Goal: Task Accomplishment & Management: Complete application form

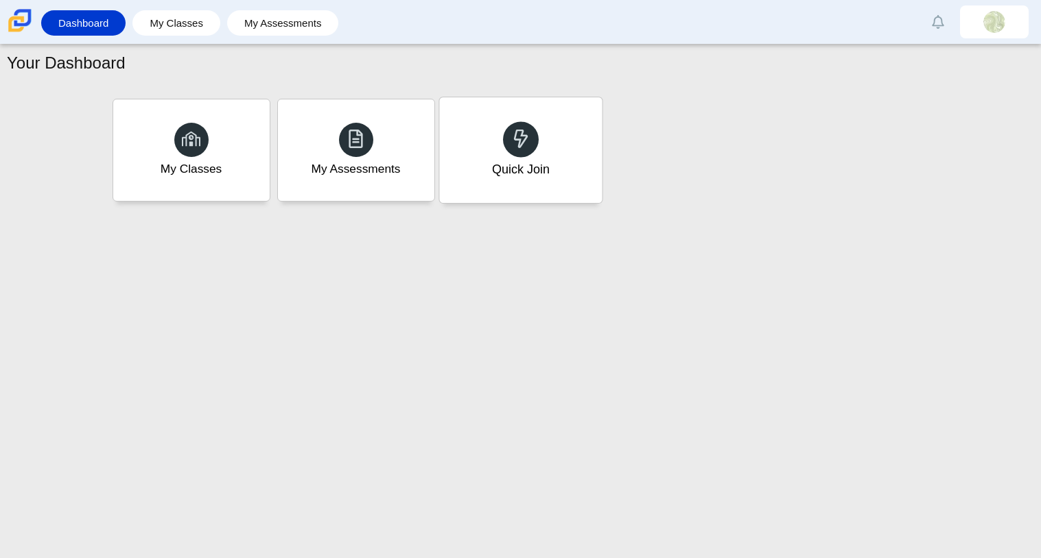
click at [553, 121] on div "Quick Join" at bounding box center [520, 150] width 163 height 106
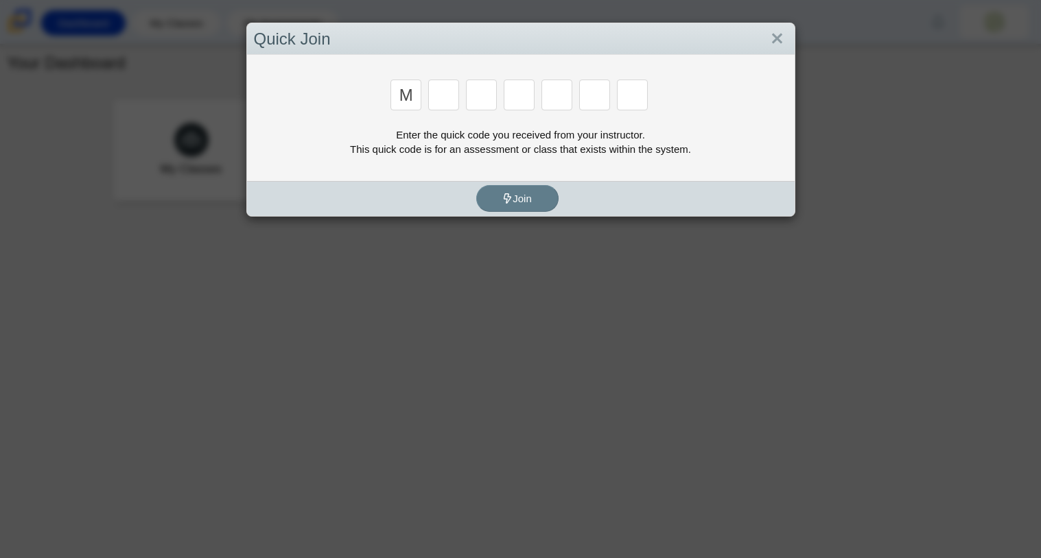
type input "m"
type input "7"
type input "3"
type input "e"
type input "3"
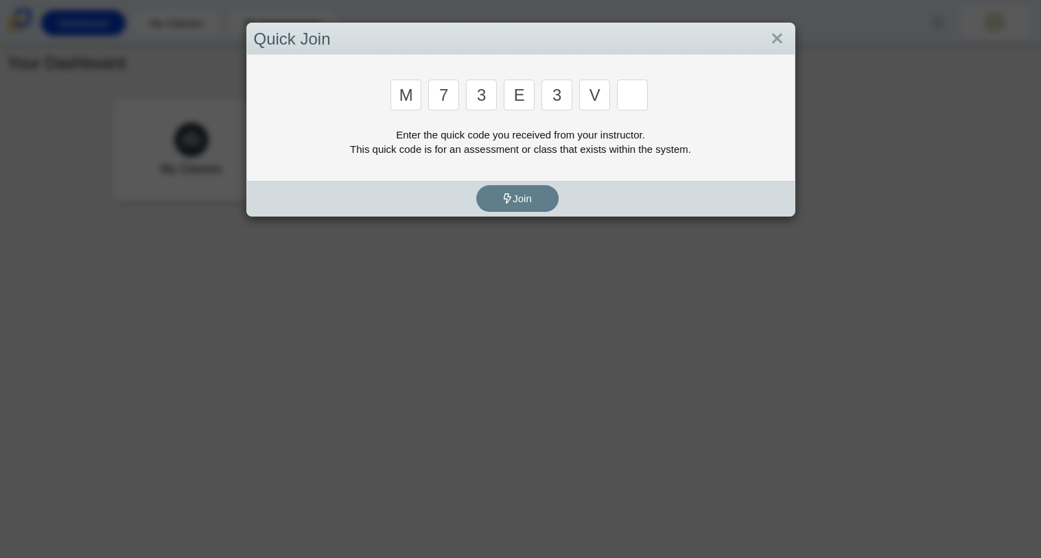
type input "v"
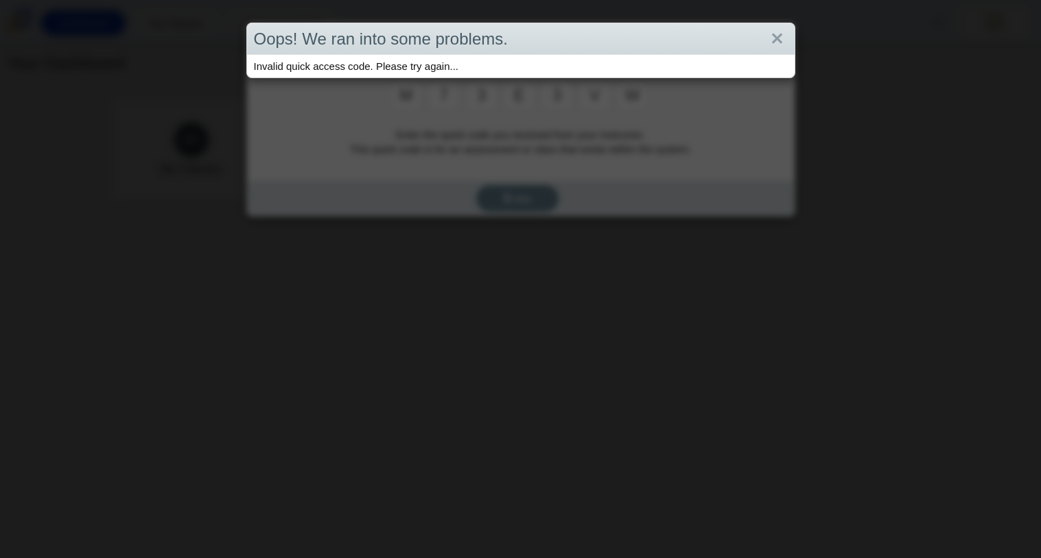
type input "w"
click at [577, 141] on div "Oops! We ran into some problems. Invalid quick access code. Please try again..." at bounding box center [520, 279] width 1041 height 558
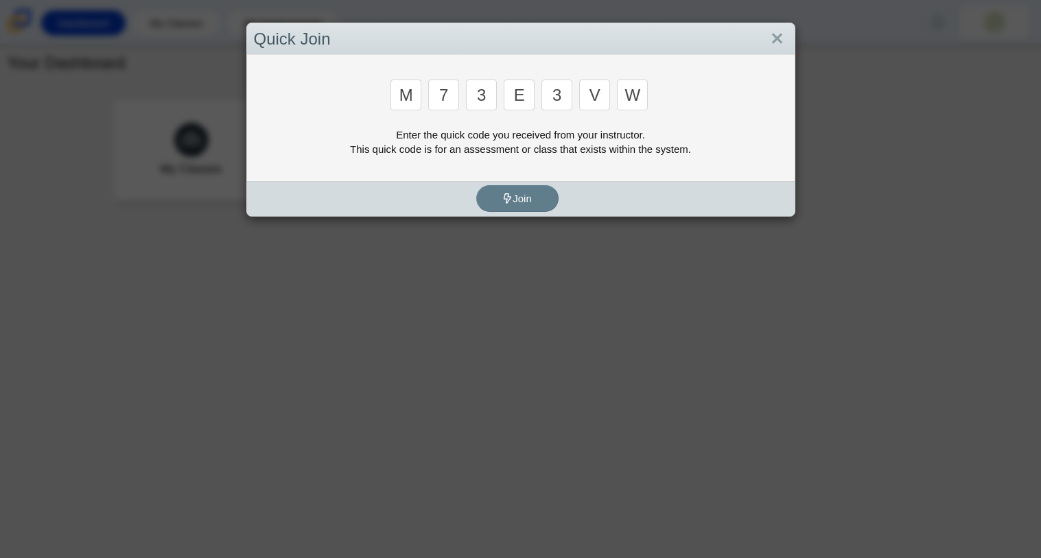
click at [483, 102] on input "3" at bounding box center [481, 95] width 31 height 31
type input "e"
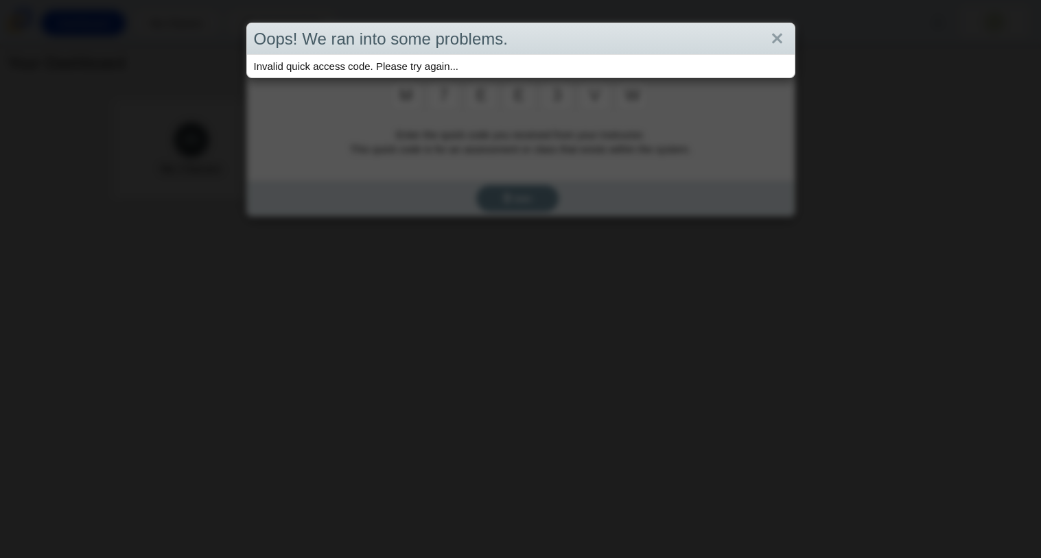
click at [521, 102] on div "Oops! We ran into some problems. Invalid quick access code. Please try again..." at bounding box center [520, 279] width 1041 height 558
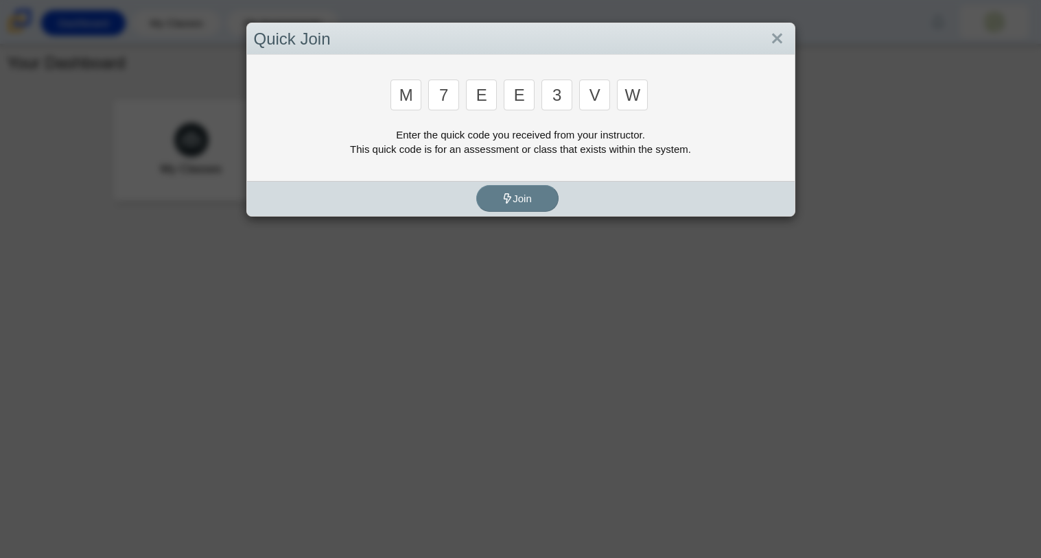
click at [525, 96] on input "e" at bounding box center [519, 95] width 31 height 31
type input "3"
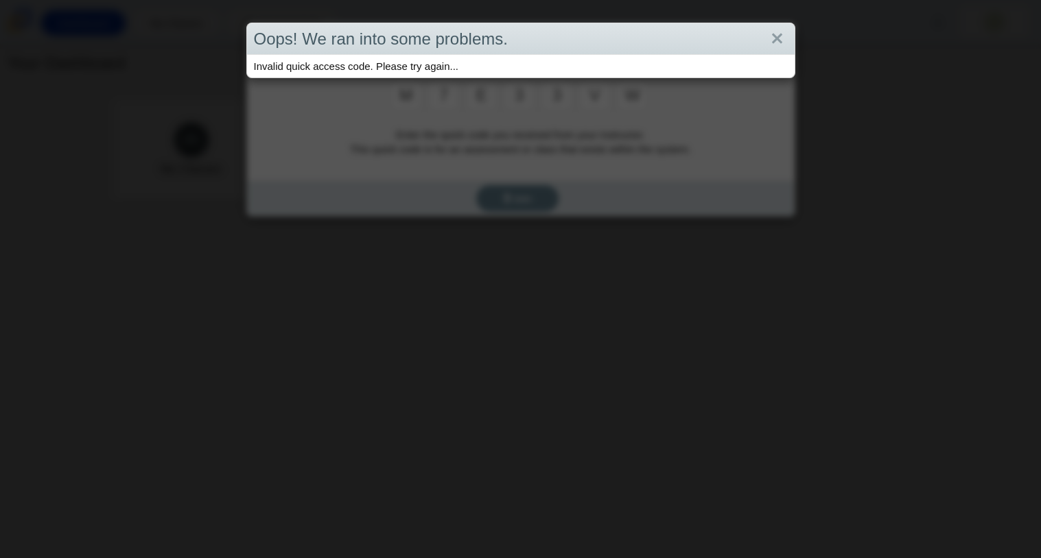
click at [562, 93] on div "Oops! We ran into some problems. Invalid quick access code. Please try again..." at bounding box center [520, 279] width 1041 height 558
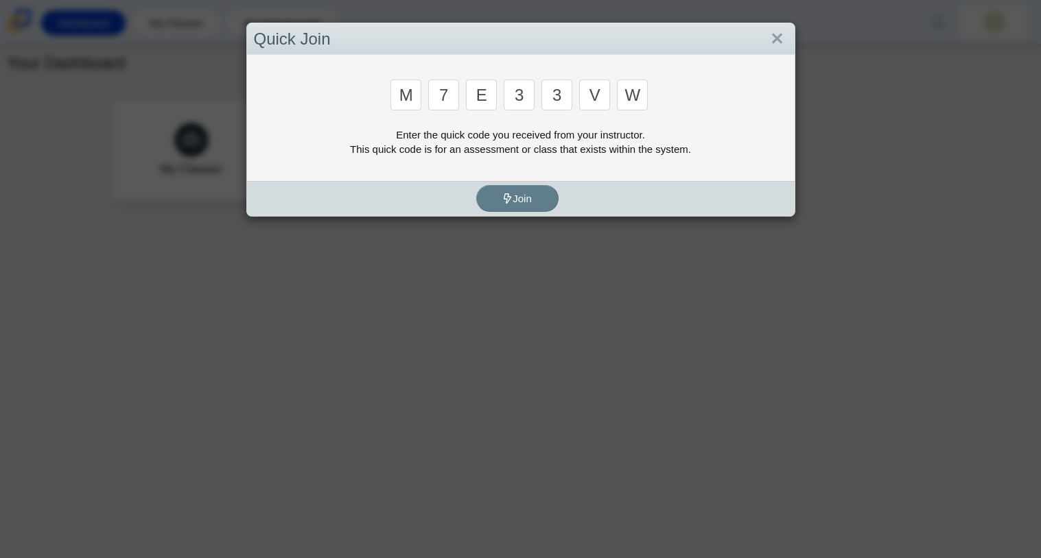
click at [563, 95] on input "3" at bounding box center [556, 95] width 31 height 31
type input "e"
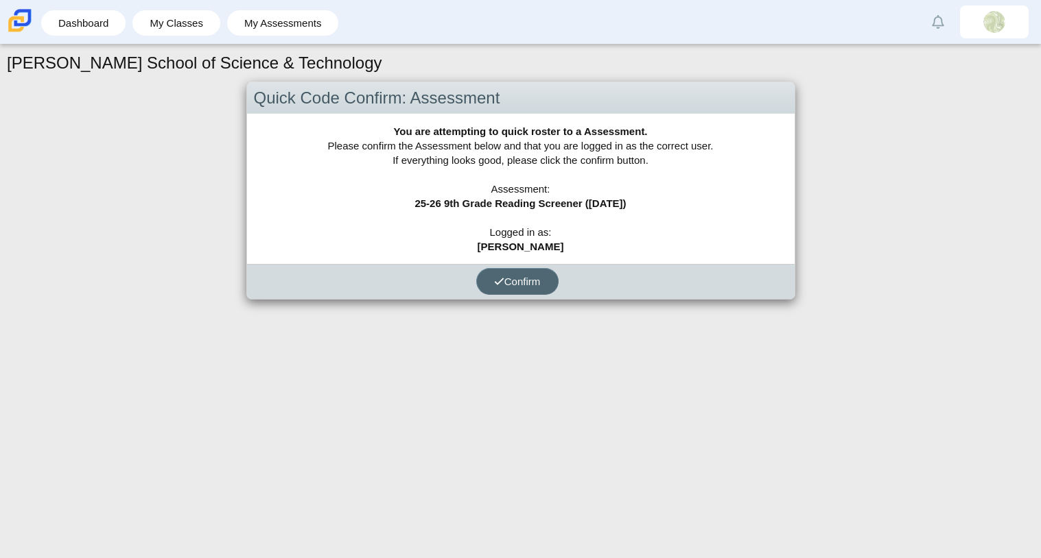
click at [505, 284] on span "Confirm" at bounding box center [517, 282] width 47 height 12
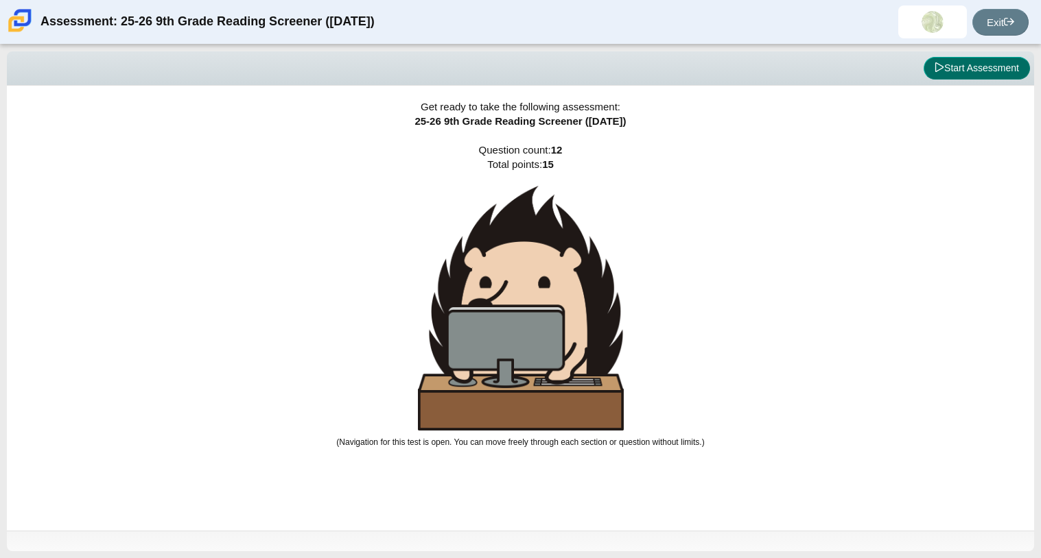
click at [970, 73] on button "Start Assessment" at bounding box center [976, 68] width 106 height 23
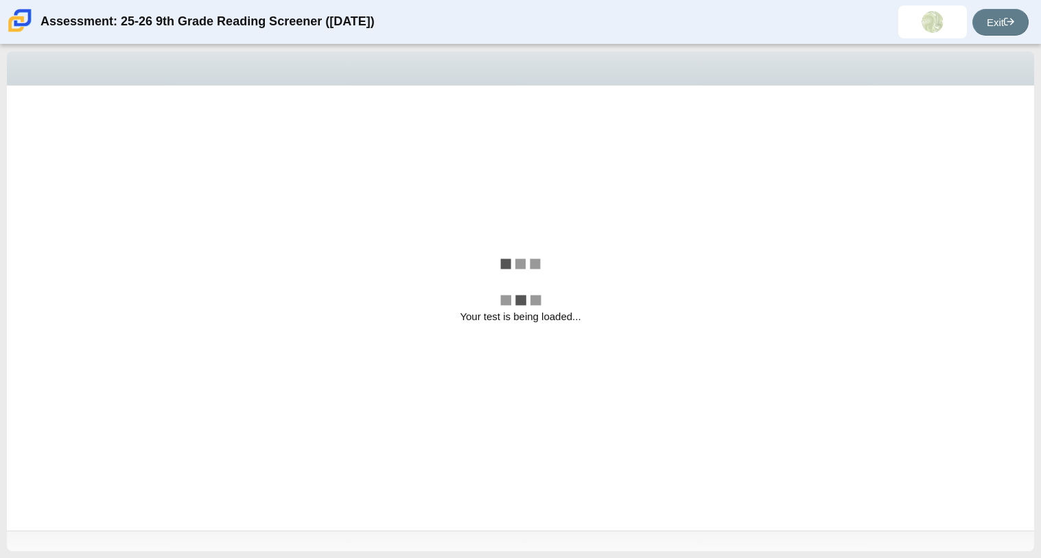
select select "ccc5b315-3c7c-471c-bf90-f22c8299c798"
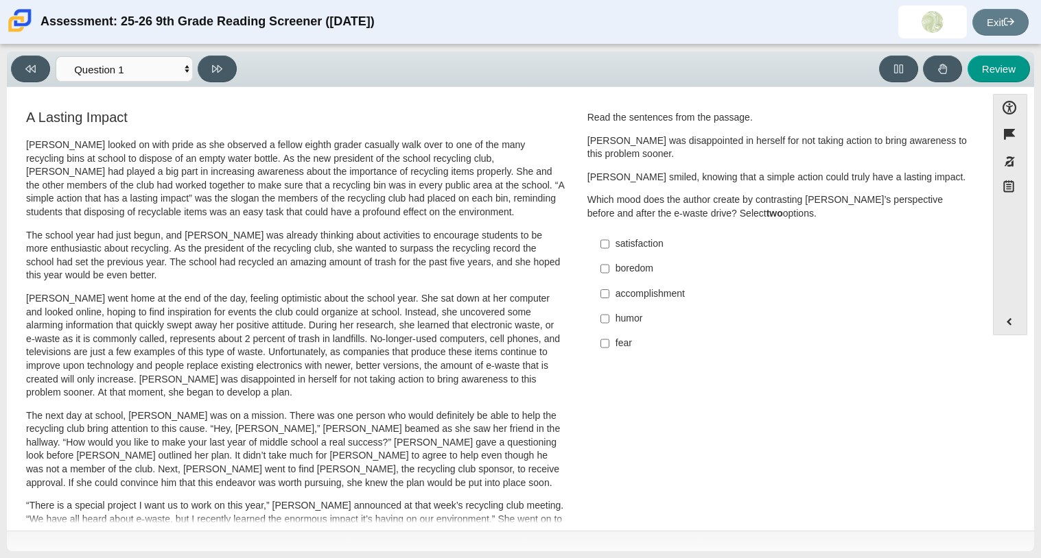
click at [667, 281] on label "accomplishment accomplishment" at bounding box center [779, 293] width 377 height 25
click at [609, 281] on input "accomplishment accomplishment" at bounding box center [604, 293] width 9 height 25
checkbox input "true"
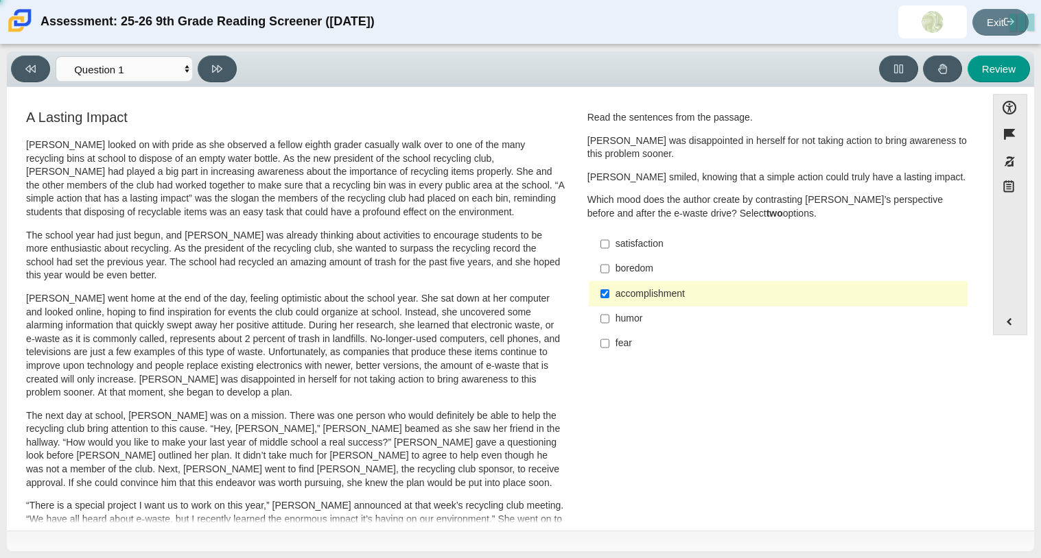
click at [651, 247] on div "satisfaction" at bounding box center [788, 244] width 346 height 14
click at [609, 247] on input "satisfaction satisfaction" at bounding box center [604, 244] width 9 height 25
checkbox input "true"
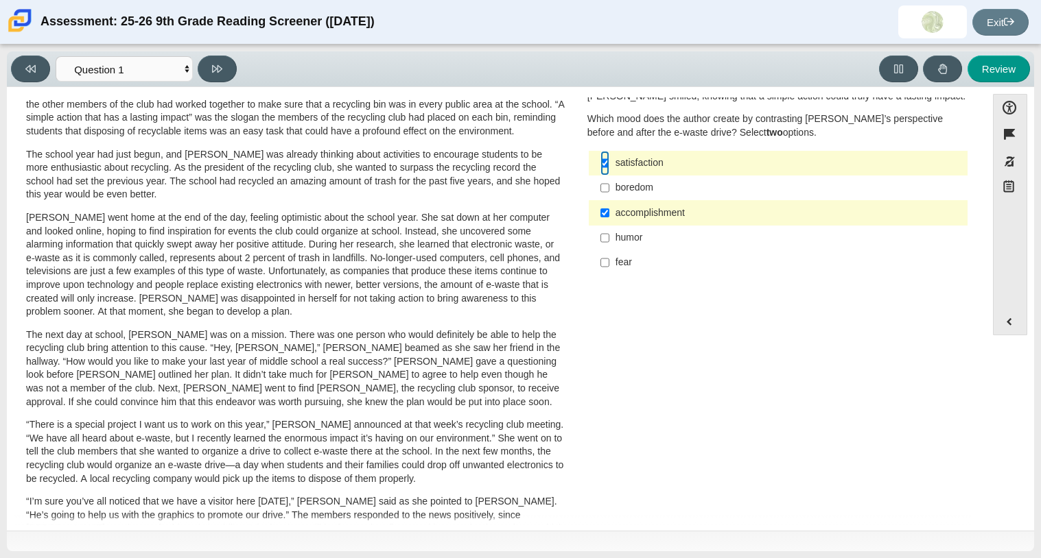
scroll to position [71, 0]
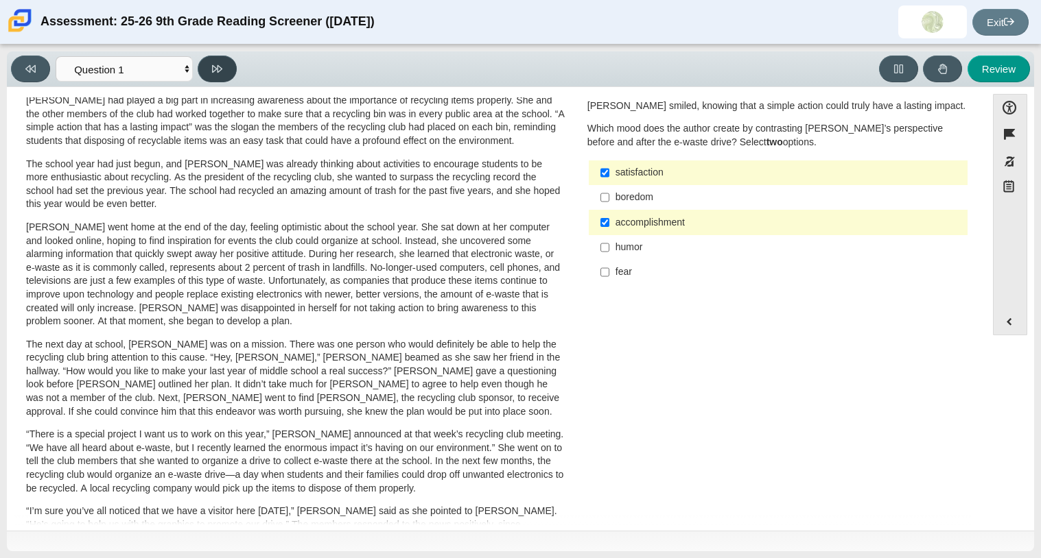
click at [218, 56] on button at bounding box center [217, 69] width 39 height 27
select select "0ff64528-ffd7-428d-b192-babfaadd44e8"
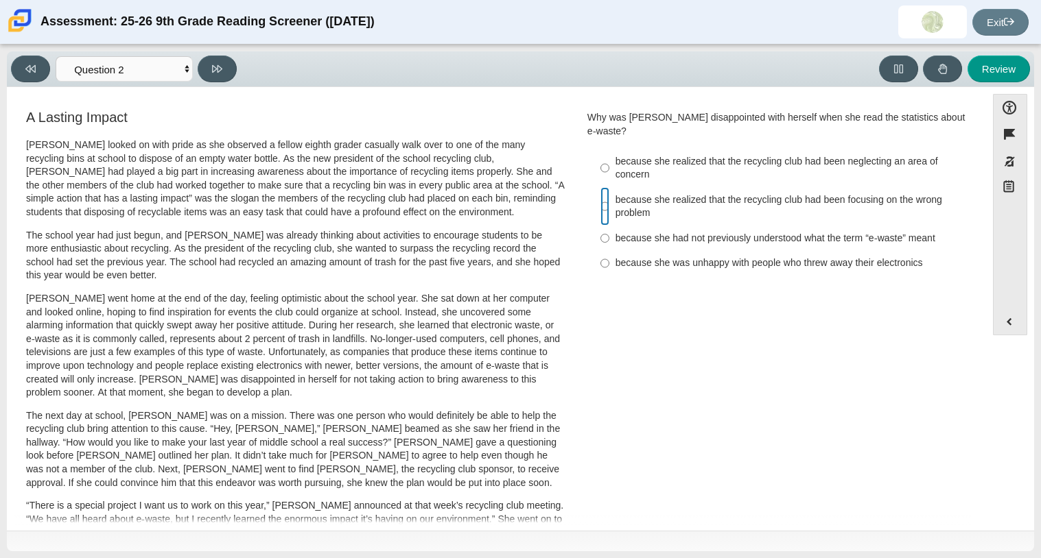
click at [600, 200] on input "because she realized that the recycling club had been focusing on the wrong pro…" at bounding box center [604, 206] width 9 height 38
radio input "true"
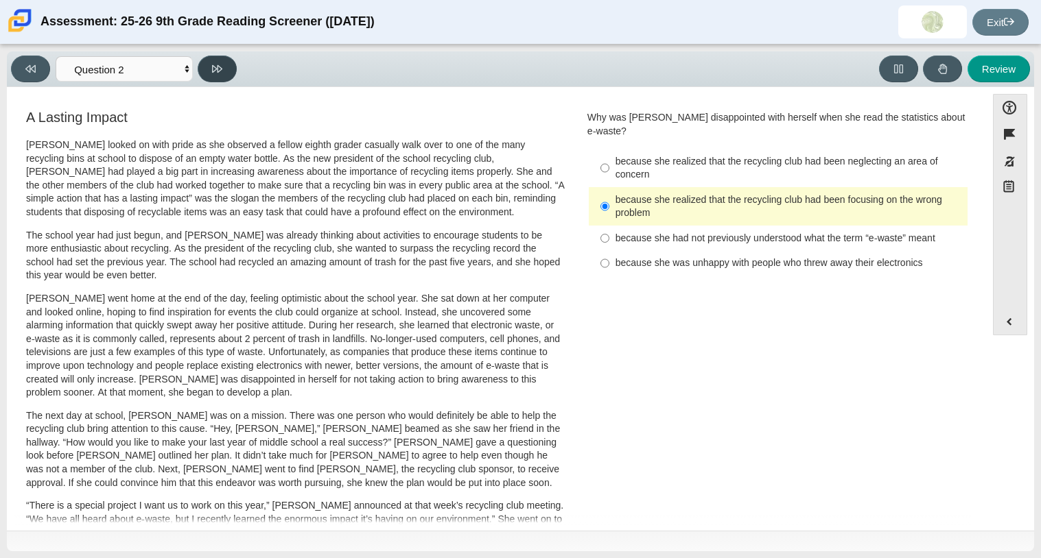
click at [215, 73] on icon at bounding box center [217, 69] width 10 height 10
select select "7ce3d843-6974-4858-901c-1ff39630e843"
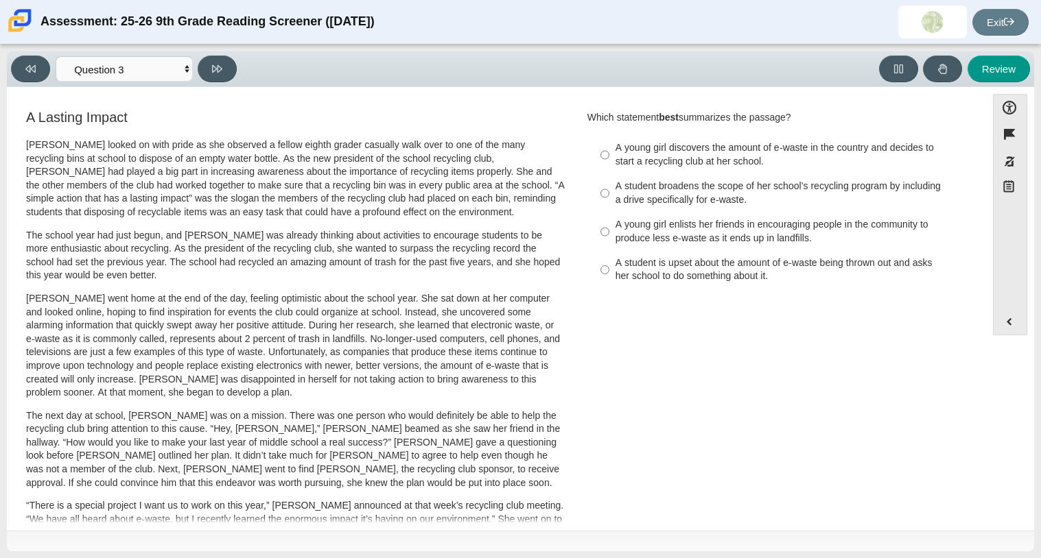
click at [615, 261] on div "A student is upset about the amount of e-waste being thrown out and asks her sc…" at bounding box center [788, 270] width 346 height 27
click at [609, 261] on input "A student is upset about the amount of e-waste being thrown out and asks her sc…" at bounding box center [604, 270] width 9 height 38
radio input "true"
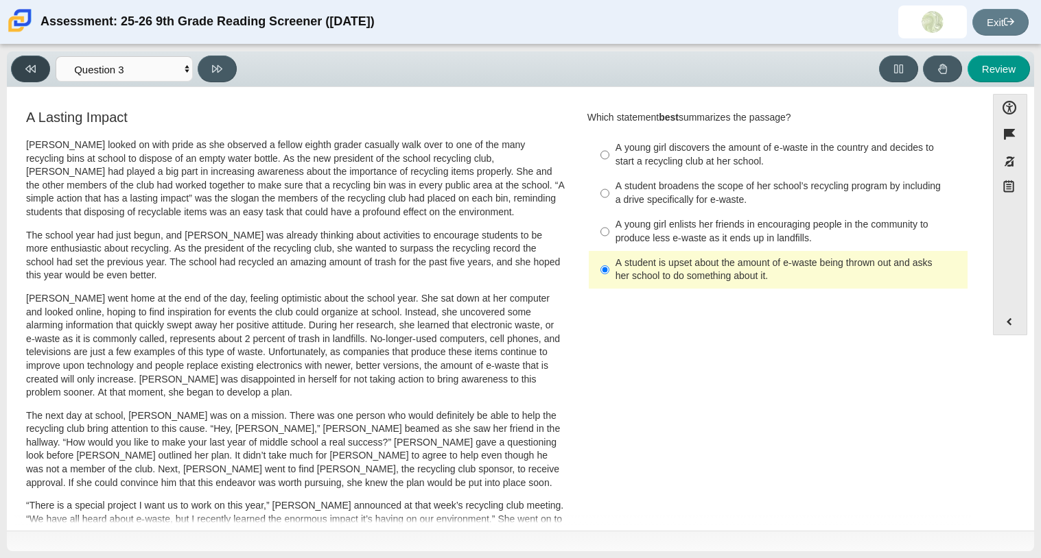
click at [43, 66] on button at bounding box center [30, 69] width 39 height 27
select select "0ff64528-ffd7-428d-b192-babfaadd44e8"
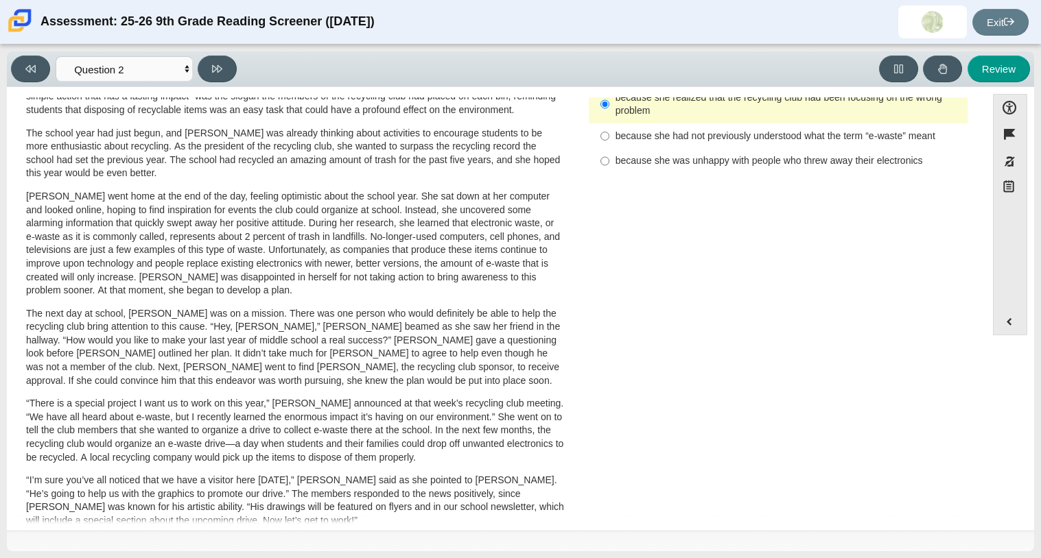
scroll to position [107, 0]
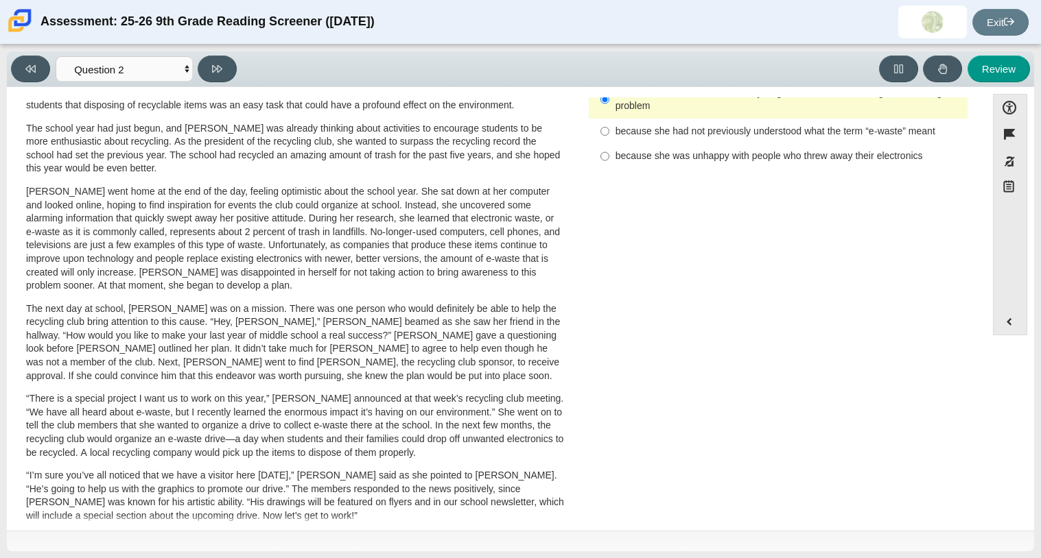
click at [681, 144] on label "because she was unhappy with people who threw away their electronics because sh…" at bounding box center [779, 156] width 377 height 25
click at [609, 144] on input "because she was unhappy with people who threw away their electronics because sh…" at bounding box center [604, 156] width 9 height 25
radio input "true"
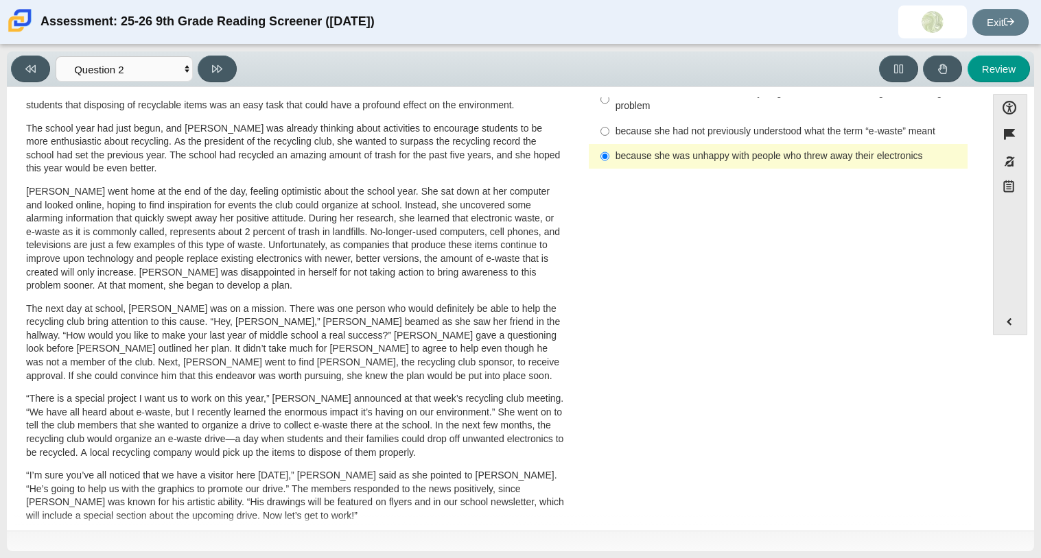
click at [238, 67] on div "Viewing Question 2 of 12 in Pacing Mode Questions Question 1 Question 2 Questio…" at bounding box center [126, 69] width 231 height 27
click at [216, 59] on button at bounding box center [217, 69] width 39 height 27
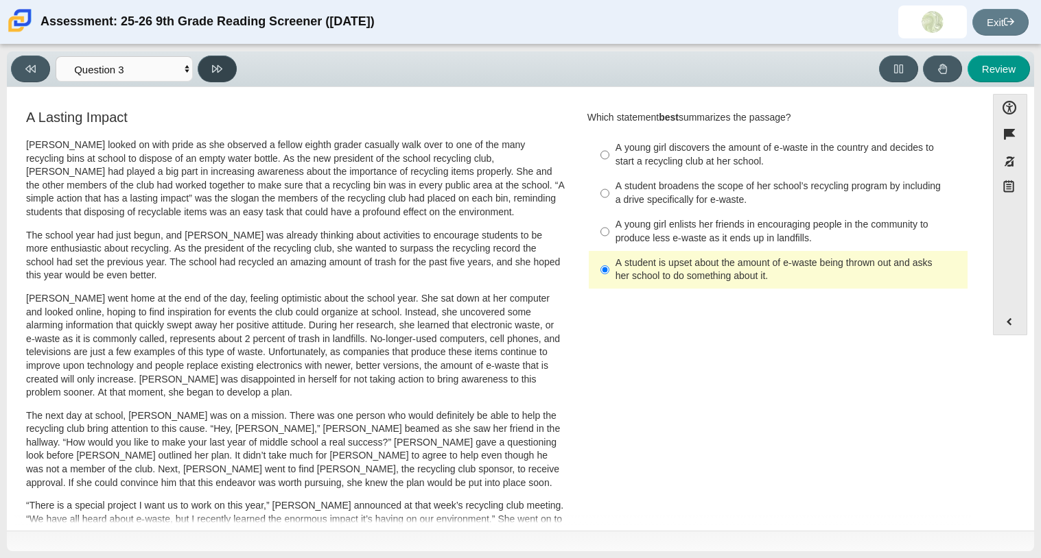
click at [216, 59] on button at bounding box center [217, 69] width 39 height 27
select select "ca9ea0f1-49c5-4bd1-83b0-472c18652b42"
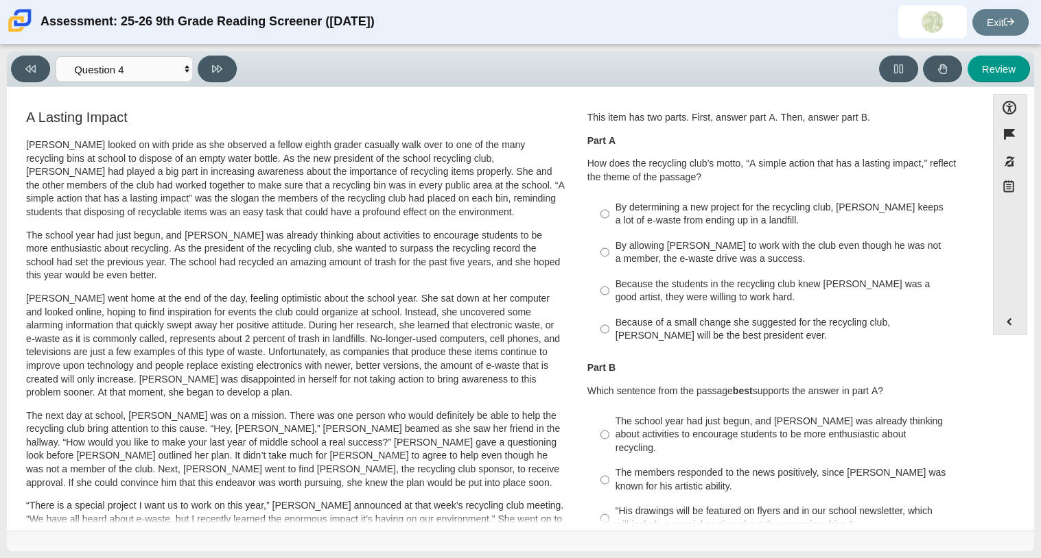
click at [718, 239] on div "By allowing Juan Carlos to work with the club even though he was not a member, …" at bounding box center [788, 252] width 346 height 27
click at [609, 239] on input "By allowing Juan Carlos to work with the club even though he was not a member, …" at bounding box center [604, 252] width 9 height 38
radio input "true"
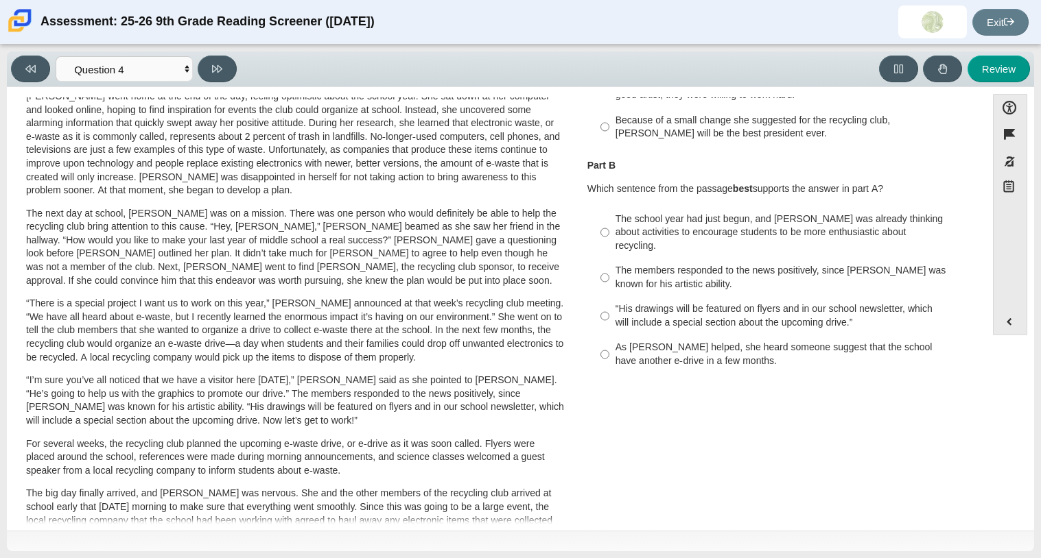
scroll to position [202, 0]
click at [726, 233] on div "The school year had just begun, and Scarlett was already thinking about activit…" at bounding box center [788, 233] width 346 height 40
click at [609, 233] on input "The school year had just begun, and Scarlett was already thinking about activit…" at bounding box center [604, 233] width 9 height 52
radio input "true"
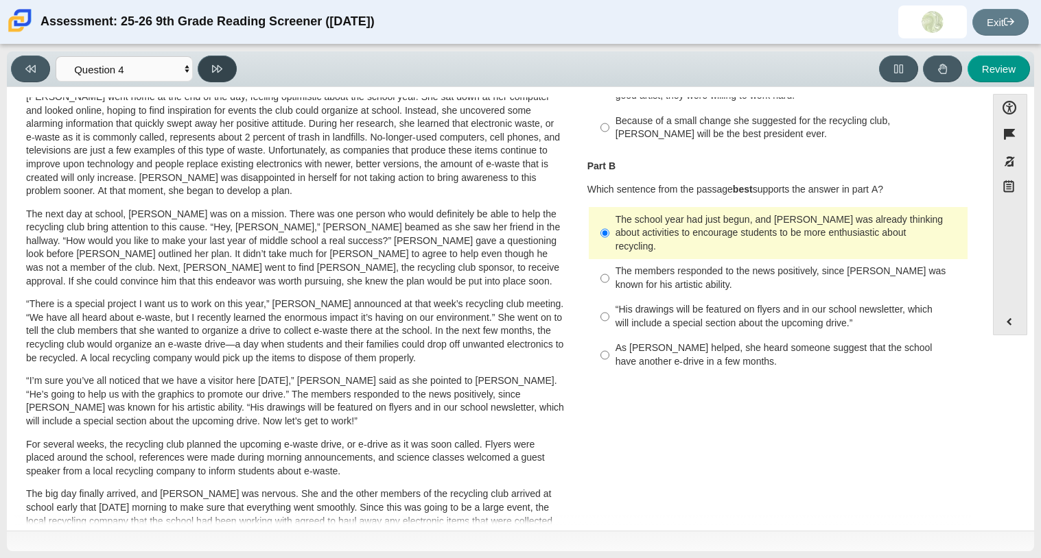
click at [215, 73] on icon at bounding box center [217, 69] width 10 height 10
select select "e41f1a79-e29f-4095-8030-a53364015bed"
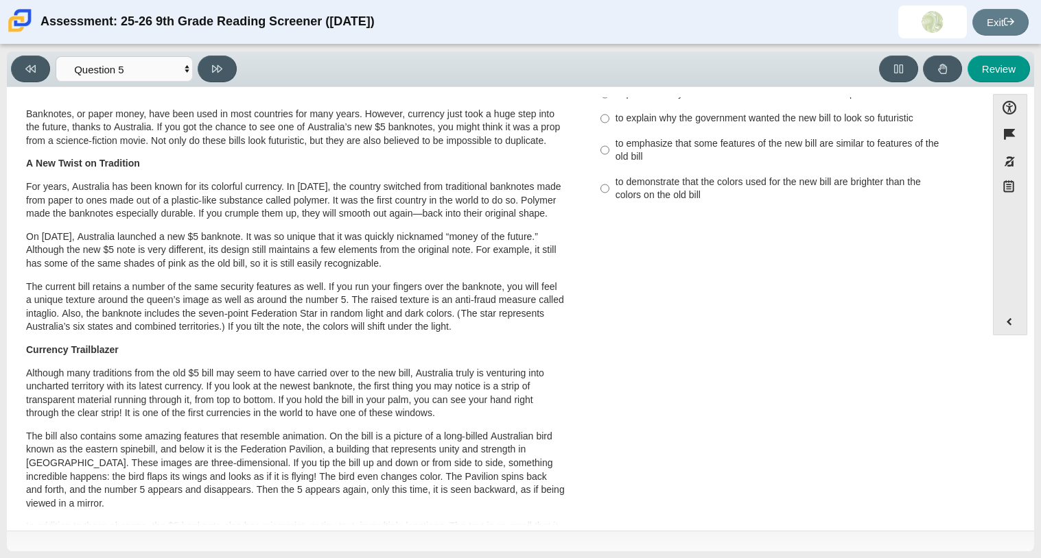
scroll to position [0, 0]
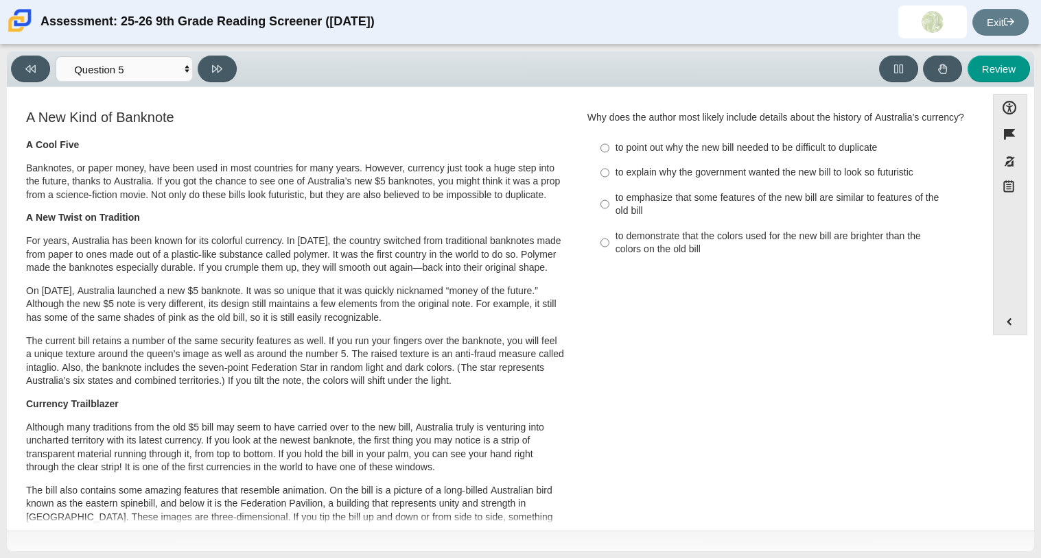
click at [737, 155] on div "to point out why the new bill needed to be difficult to duplicate" at bounding box center [788, 148] width 346 height 14
click at [609, 161] on input "to point out why the new bill needed to be difficult to duplicate to point out …" at bounding box center [604, 148] width 9 height 25
radio input "true"
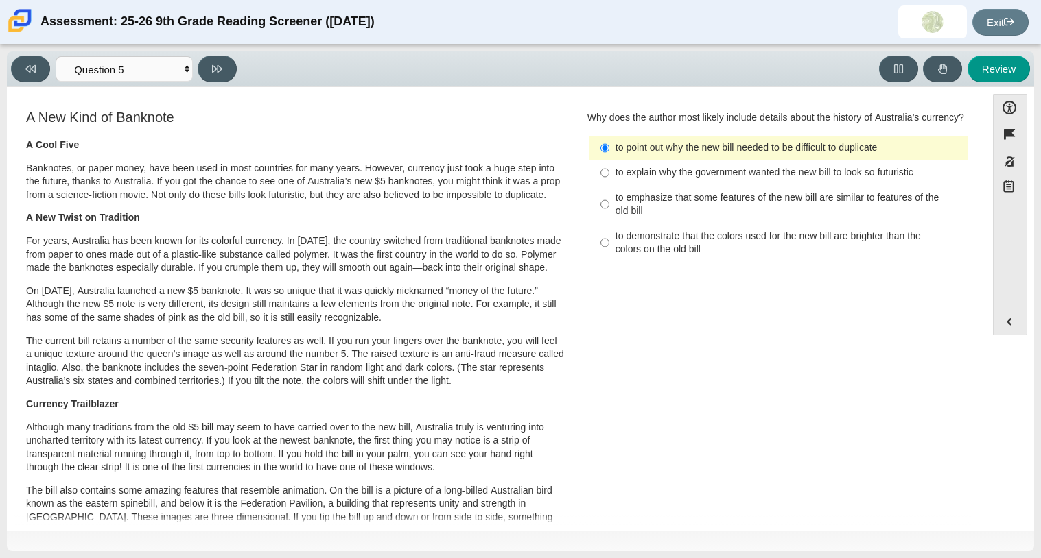
click at [714, 201] on label "to emphasize that some features of the new bill are similar to features of the …" at bounding box center [779, 204] width 377 height 38
click at [609, 201] on input "to emphasize that some features of the new bill are similar to features of the …" at bounding box center [604, 204] width 9 height 38
radio input "true"
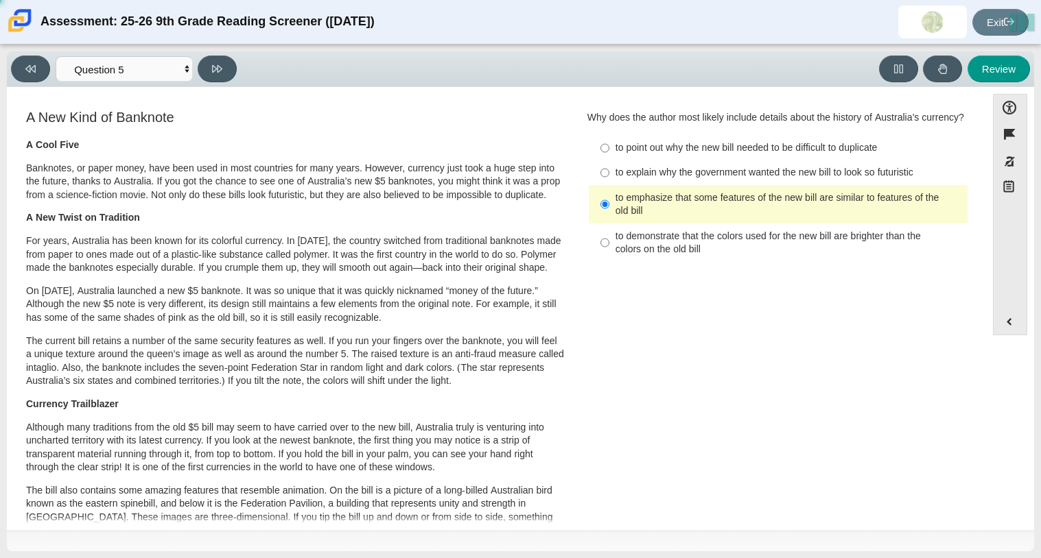
click at [646, 180] on div "to explain why the government wanted the new bill to look so futuristic" at bounding box center [788, 173] width 346 height 14
click at [609, 185] on input "to explain why the government wanted the new bill to look so futuristic to expl…" at bounding box center [604, 173] width 9 height 25
radio input "true"
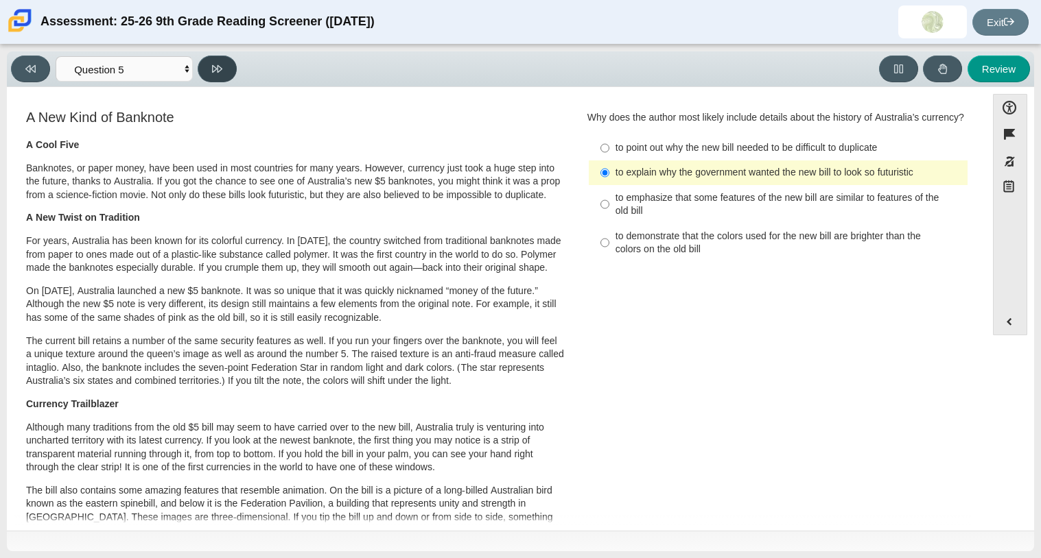
click at [213, 67] on icon at bounding box center [217, 69] width 10 height 8
select select "69146e31-7b3d-4a3e-9ce6-f30c24342ae0"
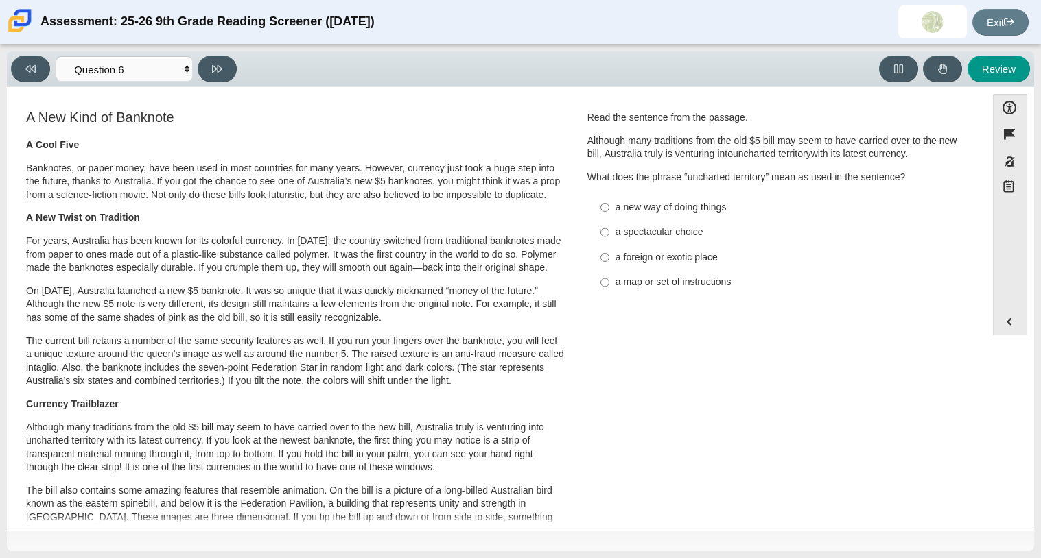
click at [694, 231] on div "a spectacular choice" at bounding box center [788, 233] width 346 height 14
click at [609, 231] on input "a spectacular choice a spectacular choice" at bounding box center [604, 232] width 9 height 25
radio input "true"
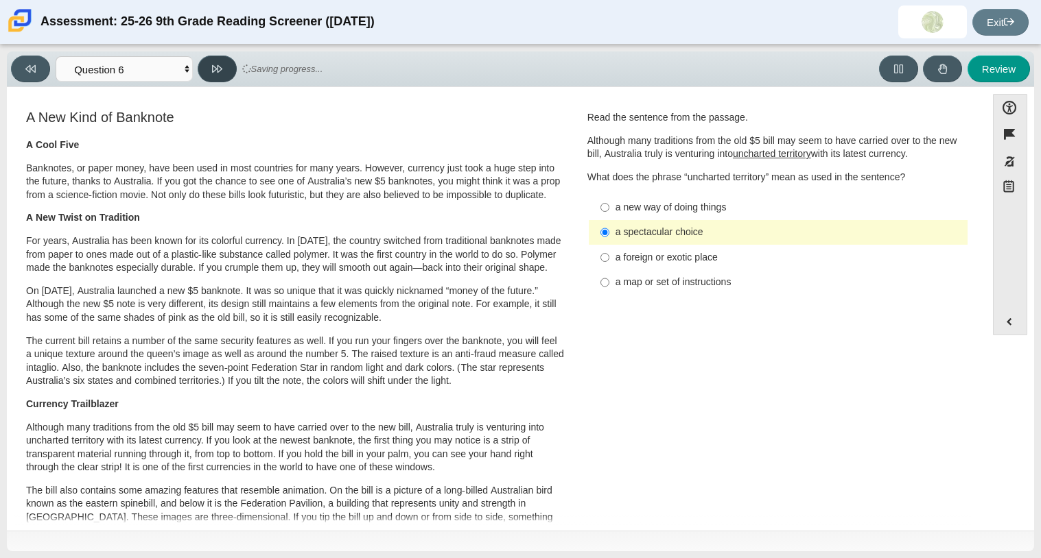
click at [201, 62] on button at bounding box center [217, 69] width 39 height 27
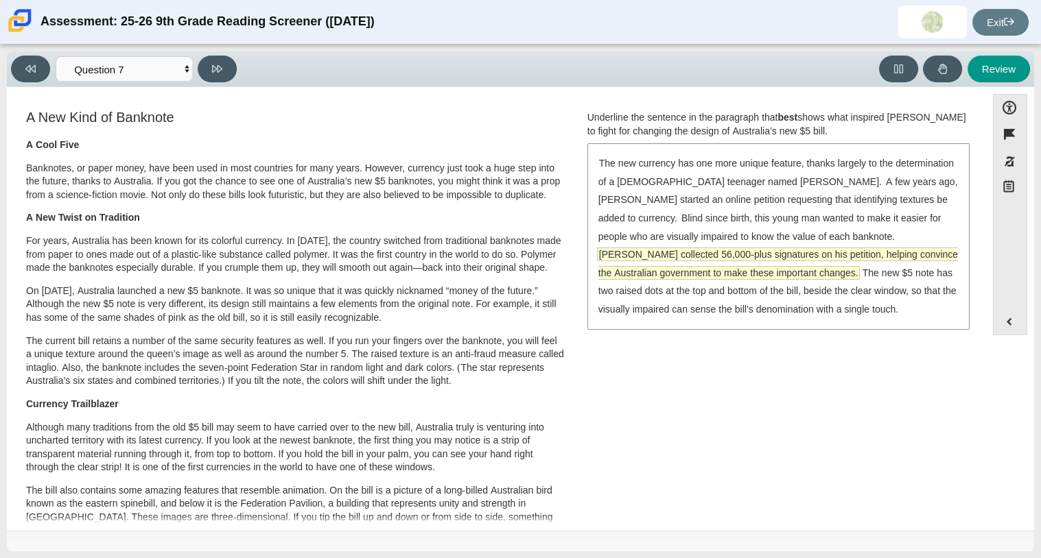
click at [784, 259] on span "McLeod collected 56,000-plus signatures on his petition, helping convince the A…" at bounding box center [778, 263] width 360 height 31
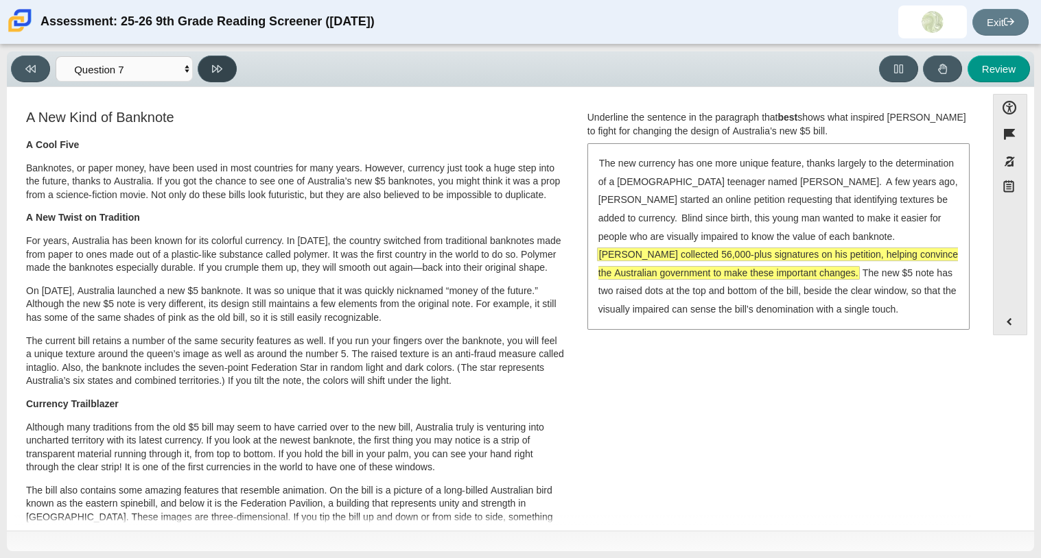
click at [209, 65] on button at bounding box center [217, 69] width 39 height 27
select select "ea8338c2-a6a3-418e-a305-2b963b54a290"
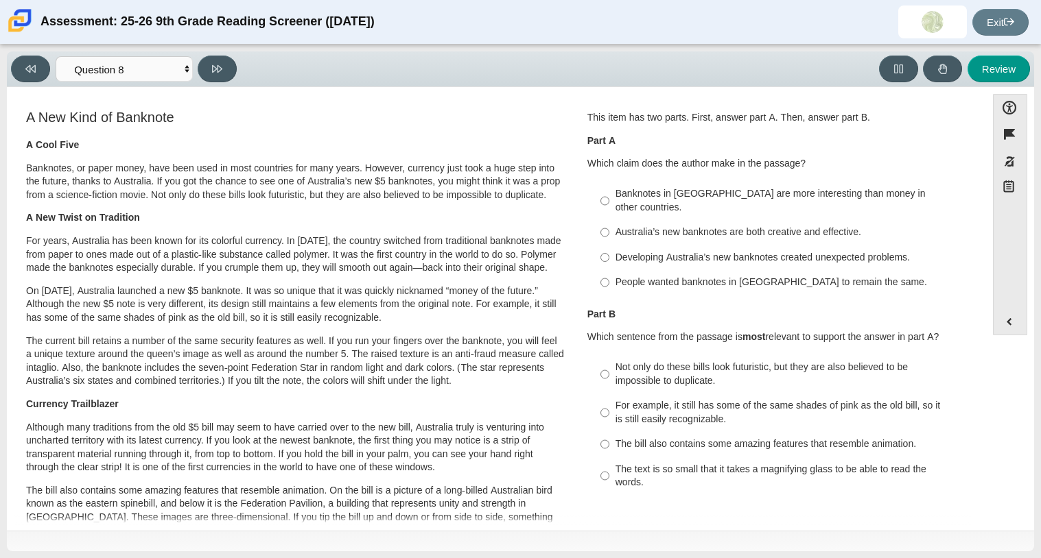
click at [894, 172] on div "This item has two parts. First, answer part A. Then, answer part B. Part A Whic…" at bounding box center [777, 203] width 381 height 185
click at [886, 251] on div "Developing Australia’s new banknotes created unexpected problems." at bounding box center [788, 258] width 346 height 14
click at [609, 245] on input "Developing Australia’s new banknotes created unexpected problems. Developing Au…" at bounding box center [604, 257] width 9 height 25
radio input "true"
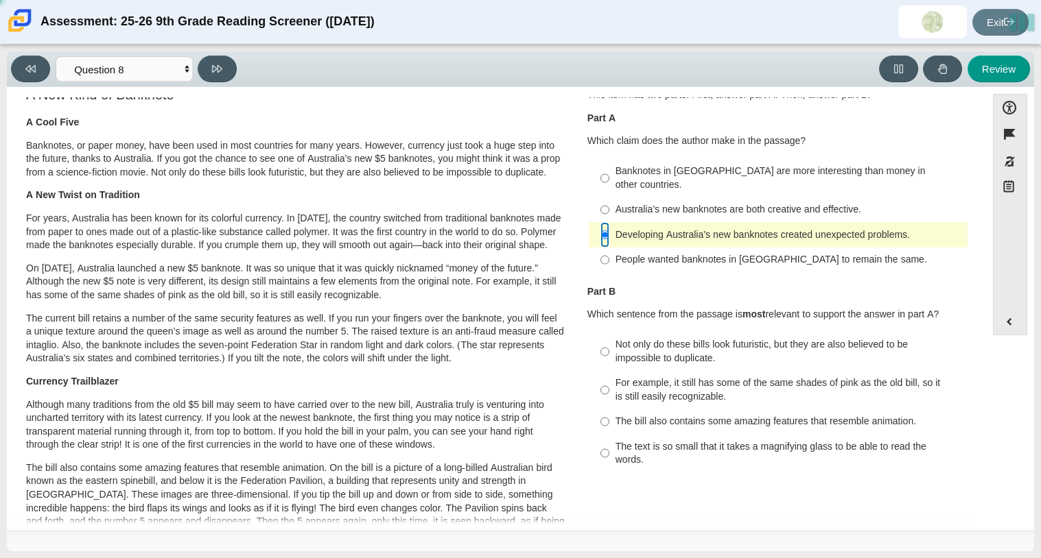
scroll to position [23, 0]
click at [890, 168] on div "Banknotes in Australia are more interesting than money in other countries." at bounding box center [788, 177] width 346 height 27
click at [609, 168] on input "Banknotes in Australia are more interesting than money in other countries. Bank…" at bounding box center [604, 177] width 9 height 38
radio input "true"
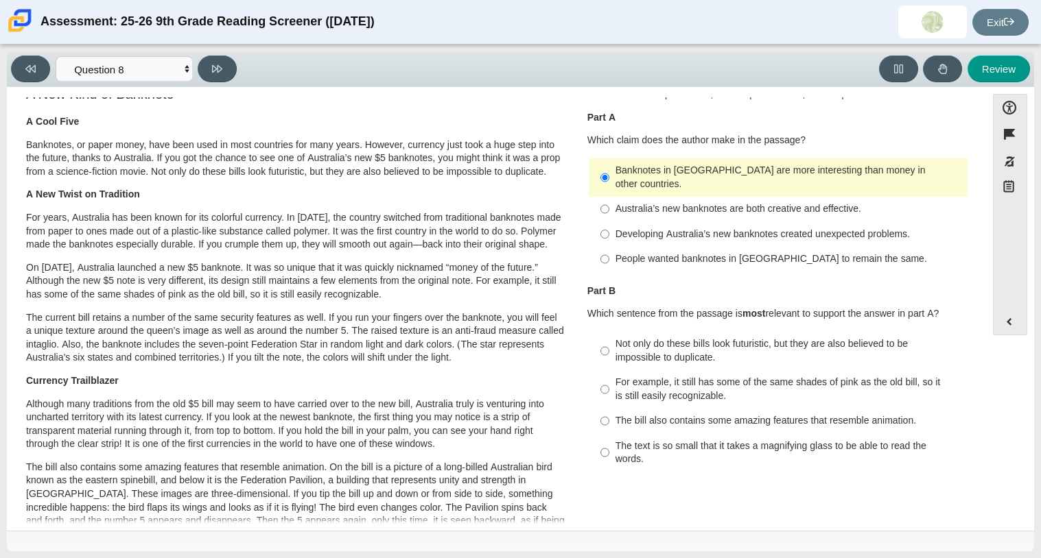
click at [834, 202] on div "Australia’s new banknotes are both creative and effective." at bounding box center [788, 209] width 346 height 14
click at [609, 197] on input "Australia’s new banknotes are both creative and effective. Australia’s new bank…" at bounding box center [604, 209] width 9 height 25
radio input "true"
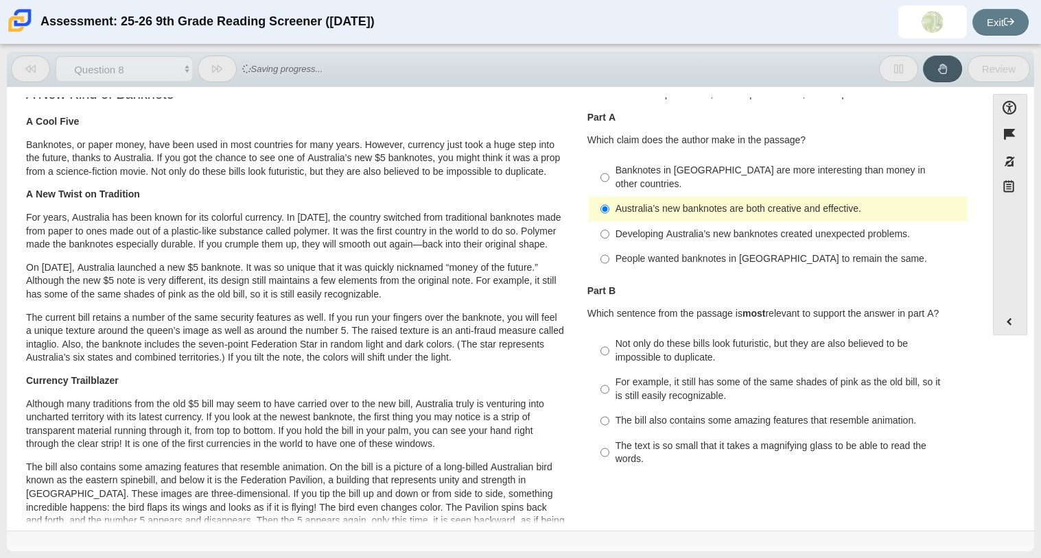
click at [790, 344] on div "Not only do these bills look futuristic, but they are also believed to be impos…" at bounding box center [788, 351] width 346 height 27
click at [609, 344] on input "Not only do these bills look futuristic, but they are also believed to be impos…" at bounding box center [604, 351] width 9 height 38
radio input "true"
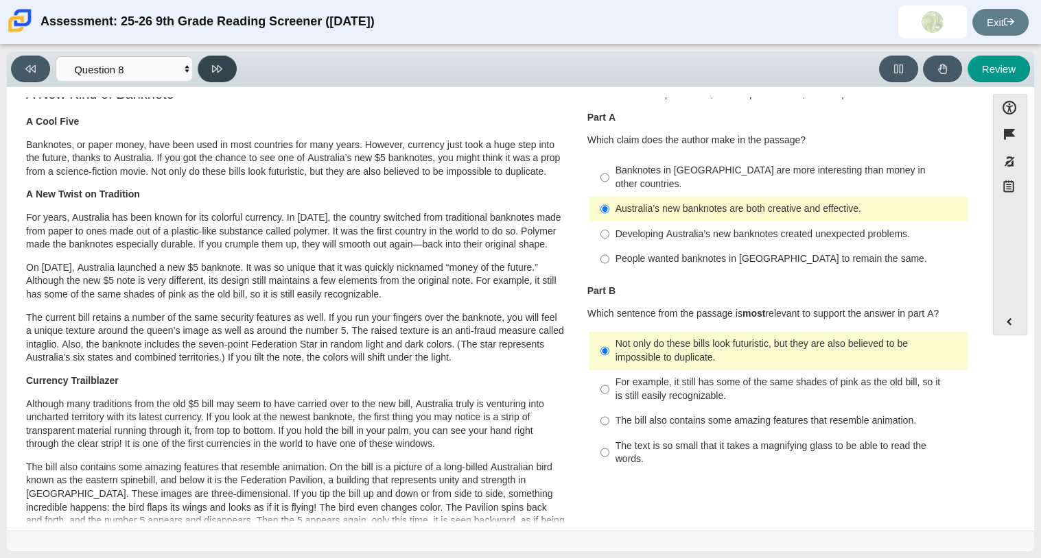
click at [219, 68] on icon at bounding box center [217, 69] width 10 height 10
select select "89f058d6-b15c-4ef5-a4b3-fdaffb8868b6"
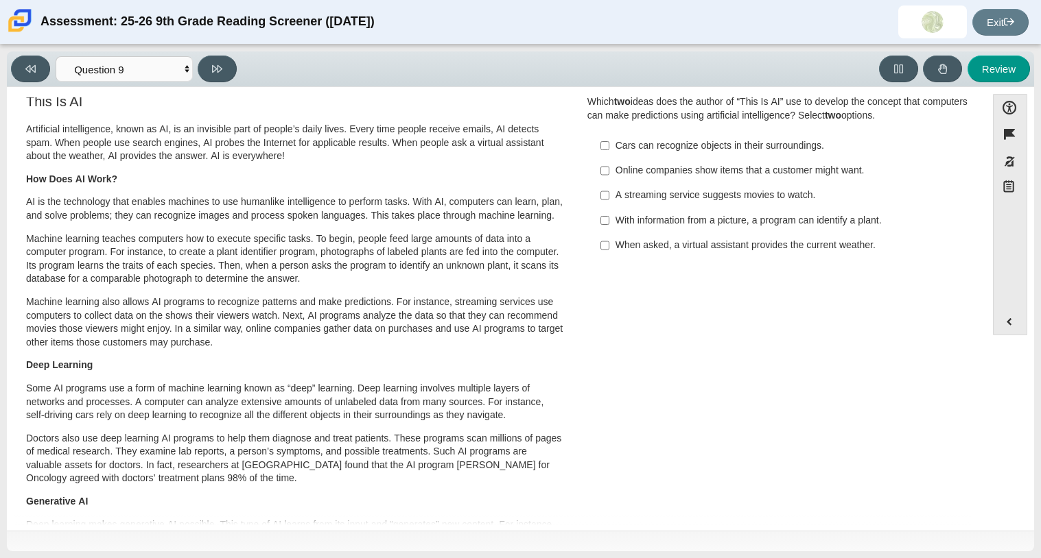
scroll to position [0, 0]
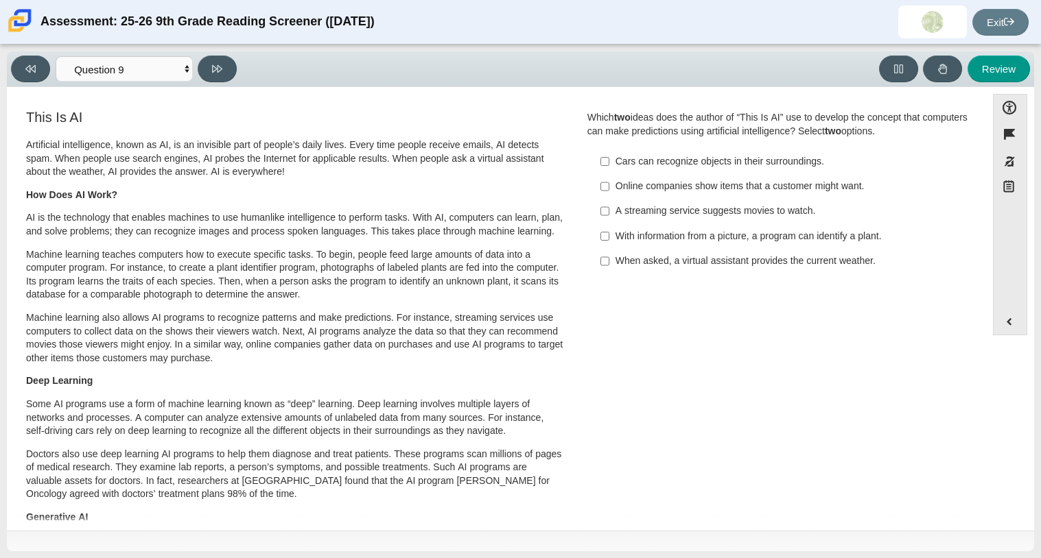
click at [799, 228] on label "With information from a picture, a program can identify a plant. With informati…" at bounding box center [779, 236] width 377 height 25
click at [609, 228] on input "With information from a picture, a program can identify a plant. With informati…" at bounding box center [604, 236] width 9 height 25
checkbox input "true"
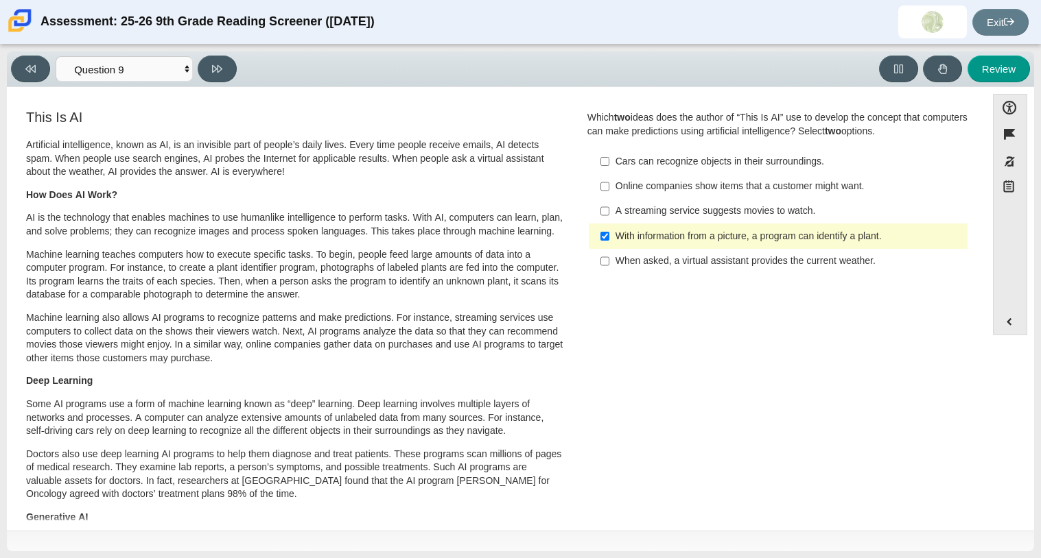
click at [768, 155] on div "Cars can recognize objects in their surroundings." at bounding box center [788, 162] width 346 height 14
click at [609, 155] on input "Cars can recognize objects in their surroundings. Cars can recognize objects in…" at bounding box center [604, 161] width 9 height 25
checkbox input "true"
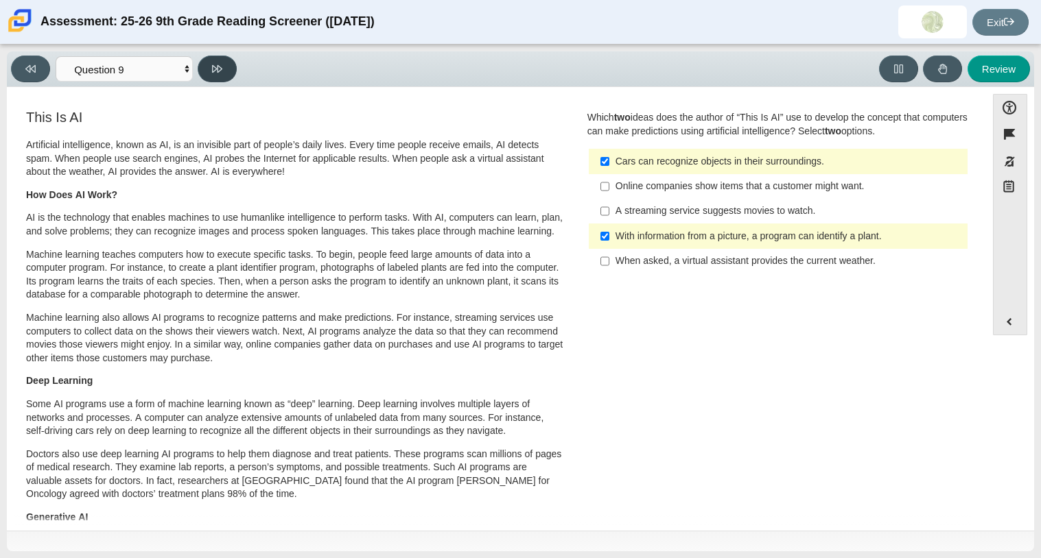
click at [219, 74] on button at bounding box center [217, 69] width 39 height 27
select select "cdf3c14e-a918-44d1-9b63-3db0fa81641e"
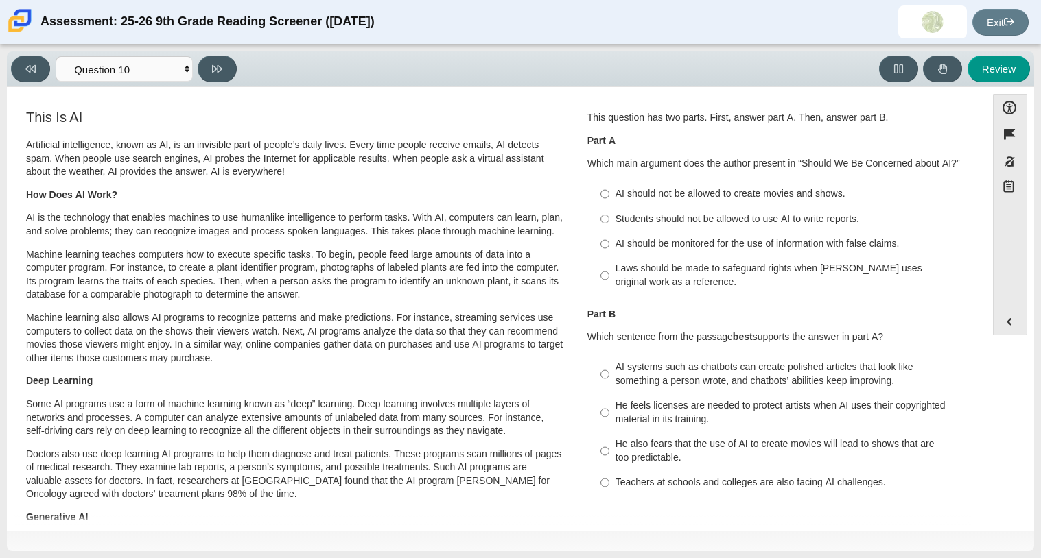
click at [772, 222] on div "Students should not be allowed to use AI to write reports." at bounding box center [788, 220] width 346 height 14
click at [609, 222] on input "Students should not be allowed to use AI to write reports. Students should not …" at bounding box center [604, 219] width 9 height 25
radio input "true"
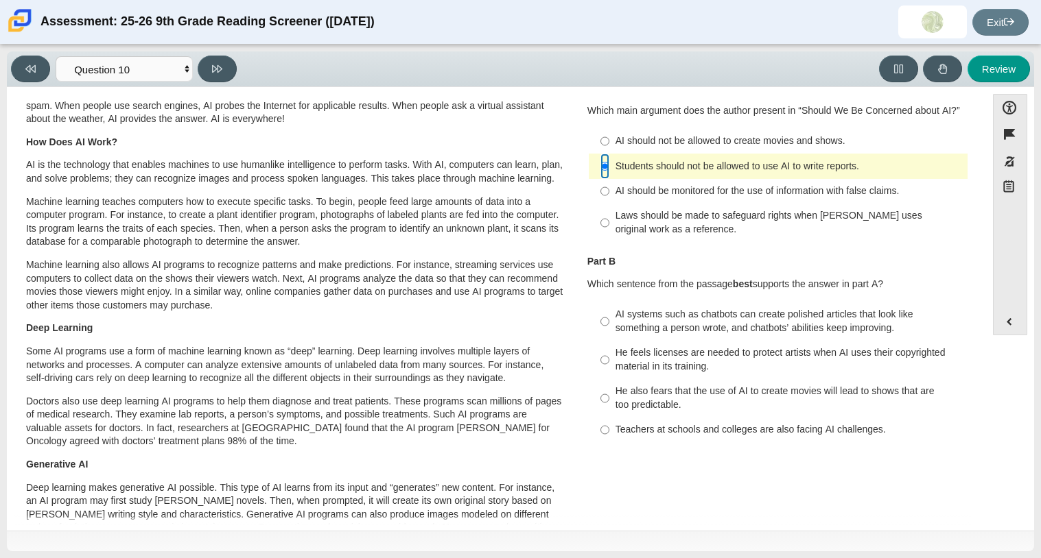
scroll to position [56, 0]
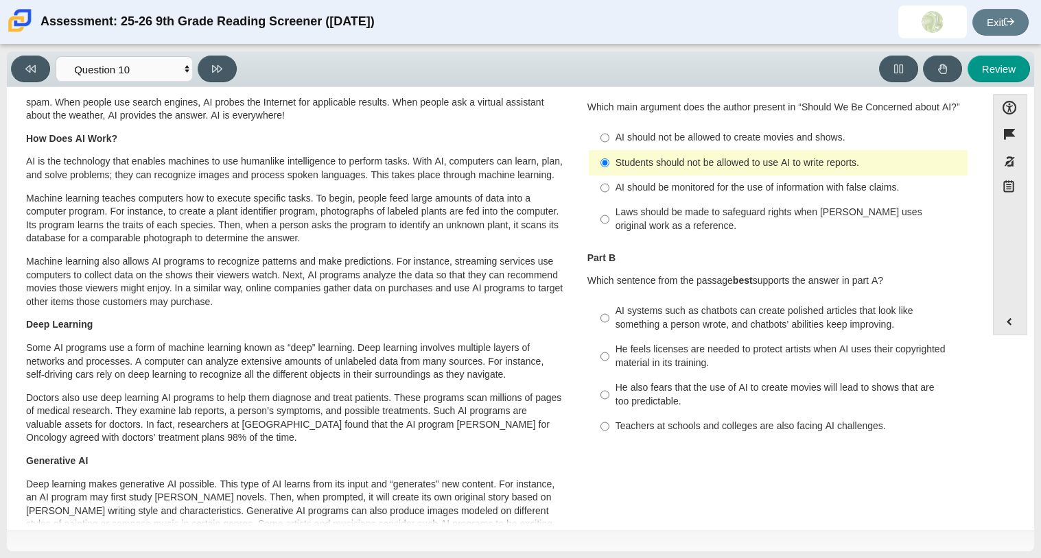
click at [759, 419] on label "Teachers at schools and colleges are also facing AI challenges. Teachers at sch…" at bounding box center [779, 426] width 377 height 25
click at [609, 419] on input "Teachers at schools and colleges are also facing AI challenges. Teachers at sch…" at bounding box center [604, 426] width 9 height 25
radio input "true"
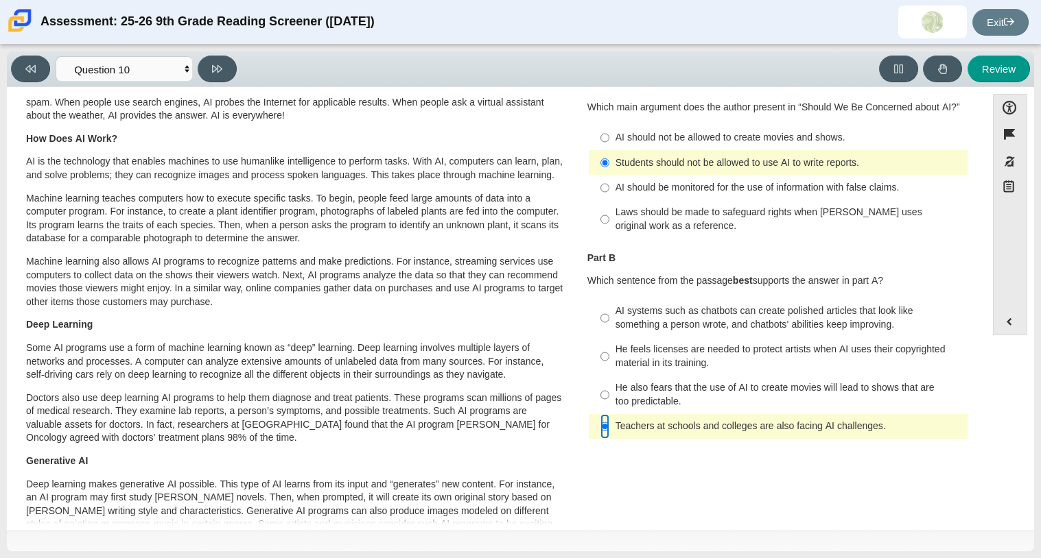
scroll to position [0, 0]
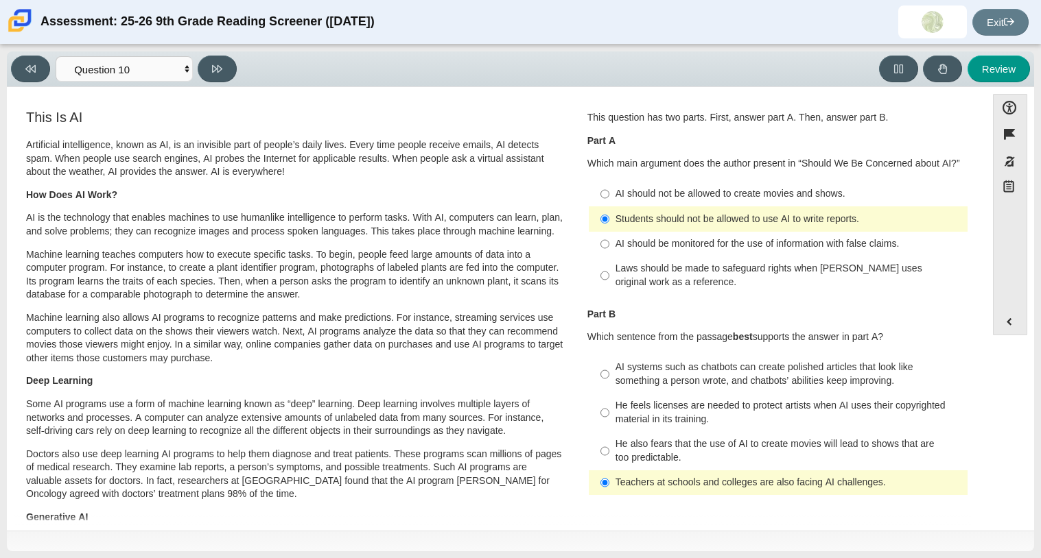
click at [214, 51] on div "Viewing Question 10 of 12 in Pacing Mode Questions Question 1 Question 2 Questi…" at bounding box center [520, 51] width 1027 height 1
click at [226, 60] on button at bounding box center [217, 69] width 39 height 27
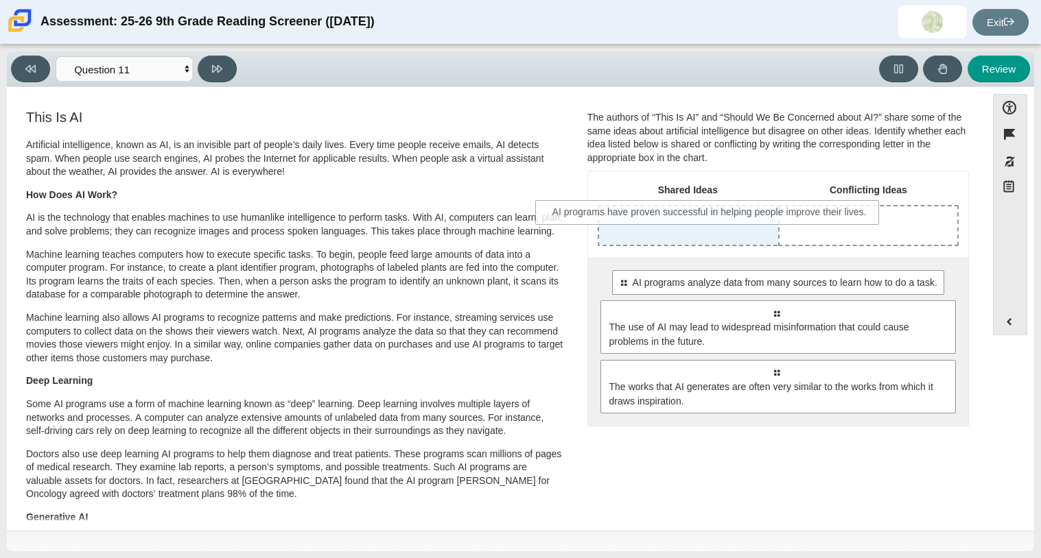
drag, startPoint x: 794, startPoint y: 292, endPoint x: 729, endPoint y: 221, distance: 96.1
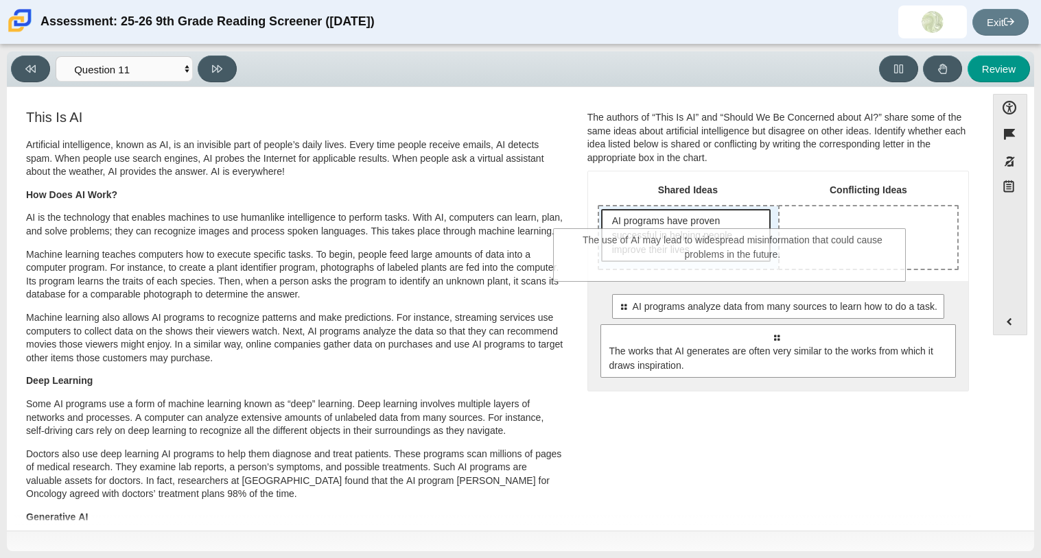
drag, startPoint x: 753, startPoint y: 345, endPoint x: 709, endPoint y: 249, distance: 105.9
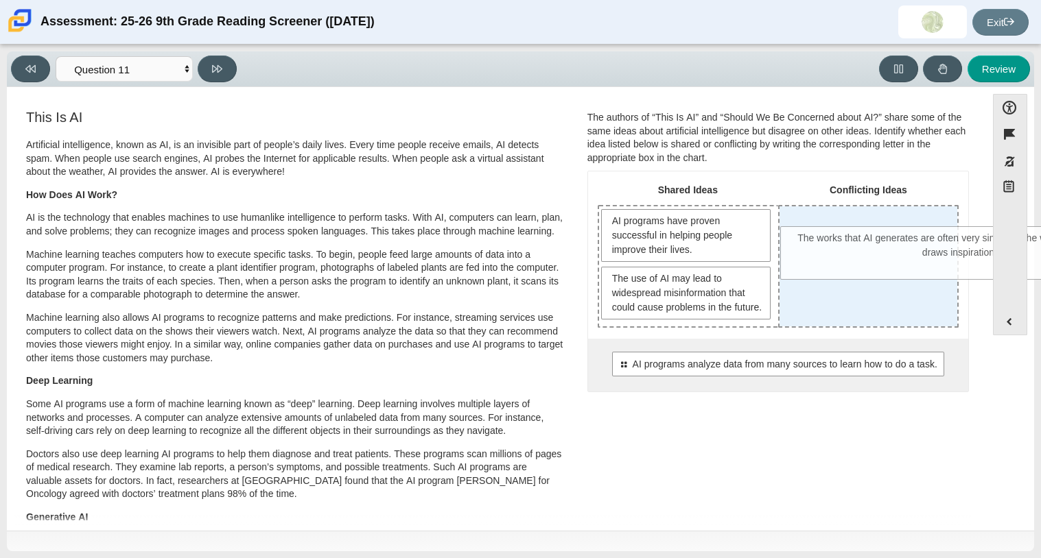
drag, startPoint x: 708, startPoint y: 410, endPoint x: 887, endPoint y: 242, distance: 246.1
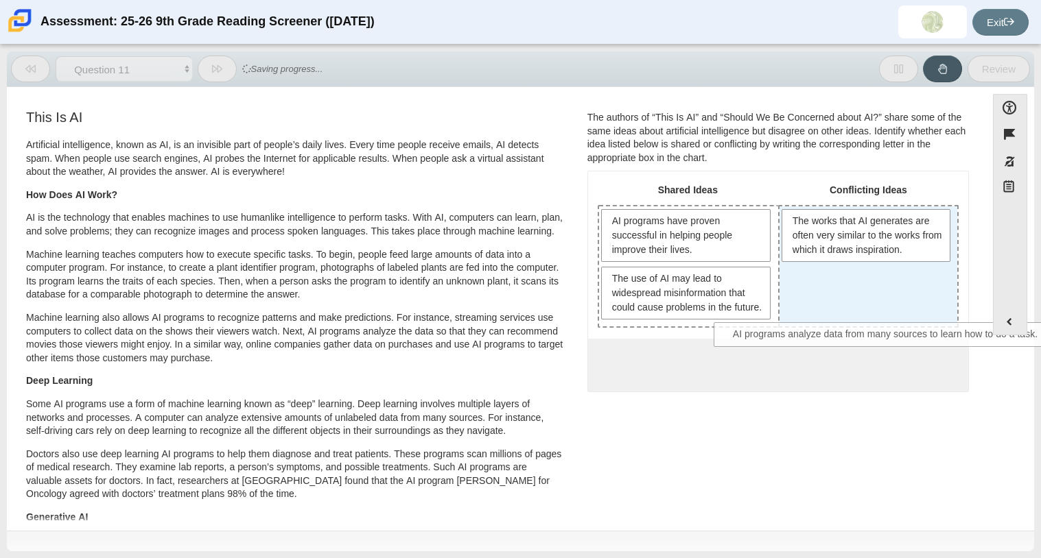
drag, startPoint x: 756, startPoint y: 375, endPoint x: 866, endPoint y: 332, distance: 118.0
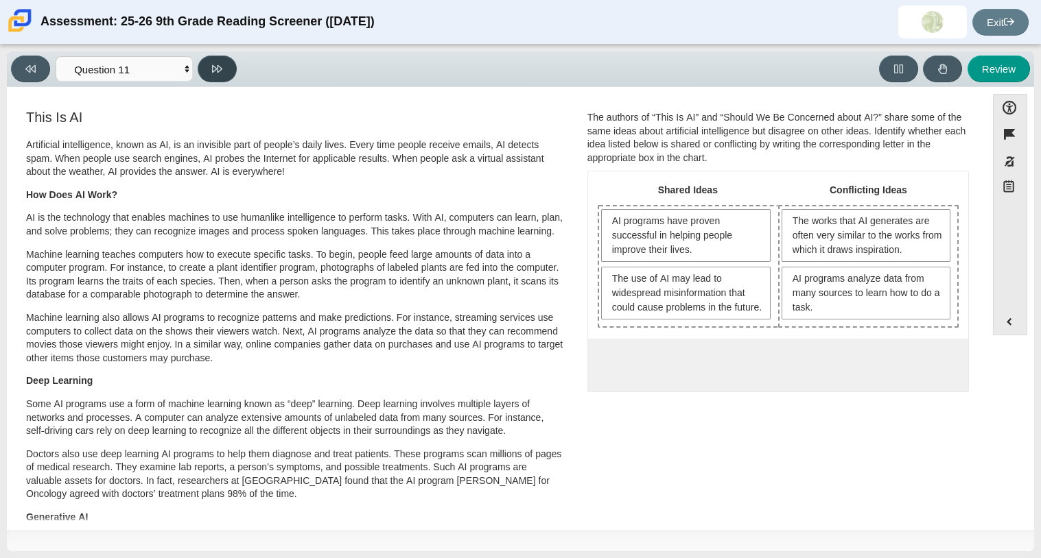
click at [226, 70] on button at bounding box center [217, 69] width 39 height 27
select select "c3effed4-44ce-4a19-bd96-1787f34e9b4c"
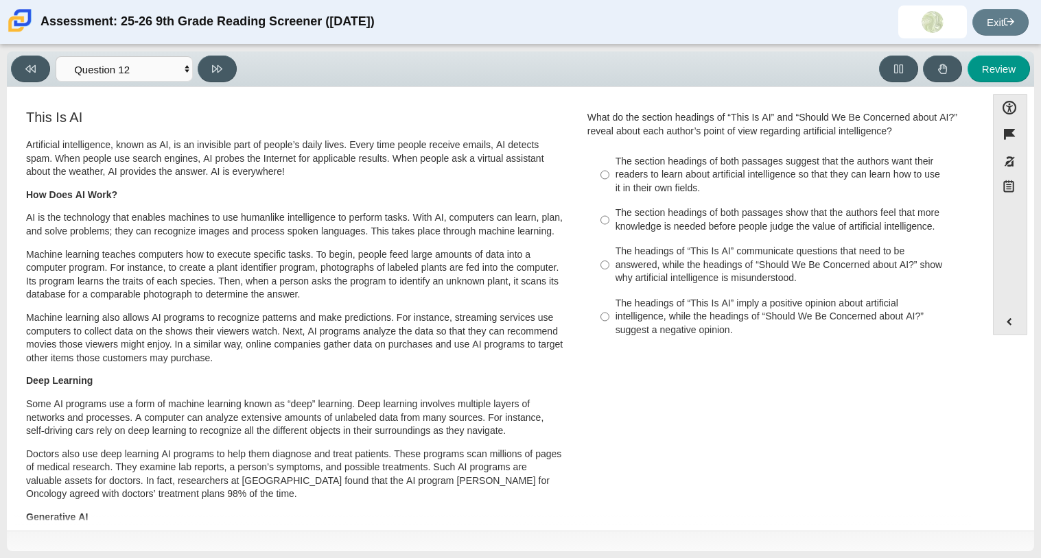
click at [729, 259] on div "The headings of “This Is AI” communicate questions that need to be answered, wh…" at bounding box center [788, 265] width 346 height 40
click at [609, 259] on input "The headings of “This Is AI” communicate questions that need to be answered, wh…" at bounding box center [604, 265] width 9 height 52
radio input "true"
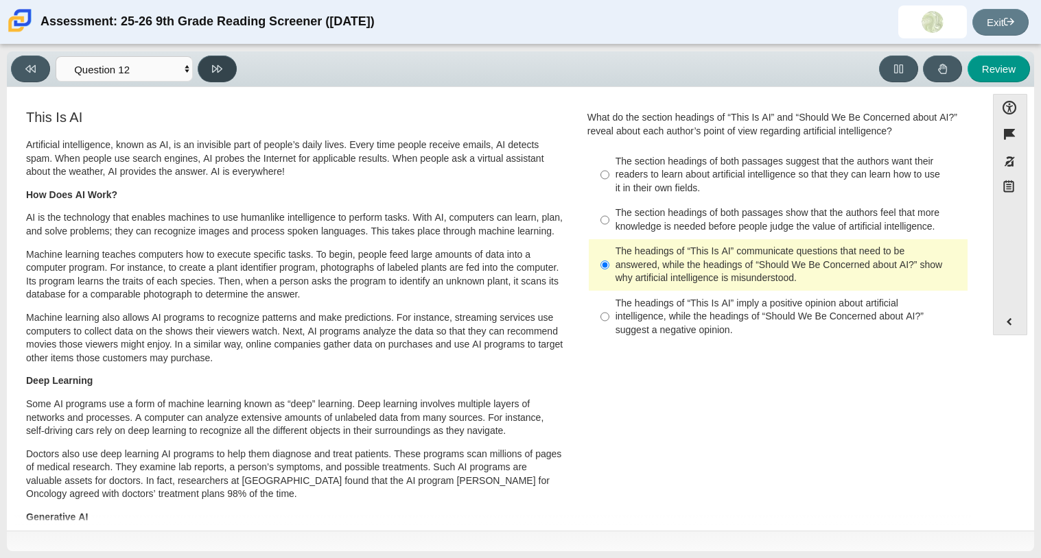
click at [215, 71] on icon at bounding box center [217, 69] width 10 height 10
select select "review"
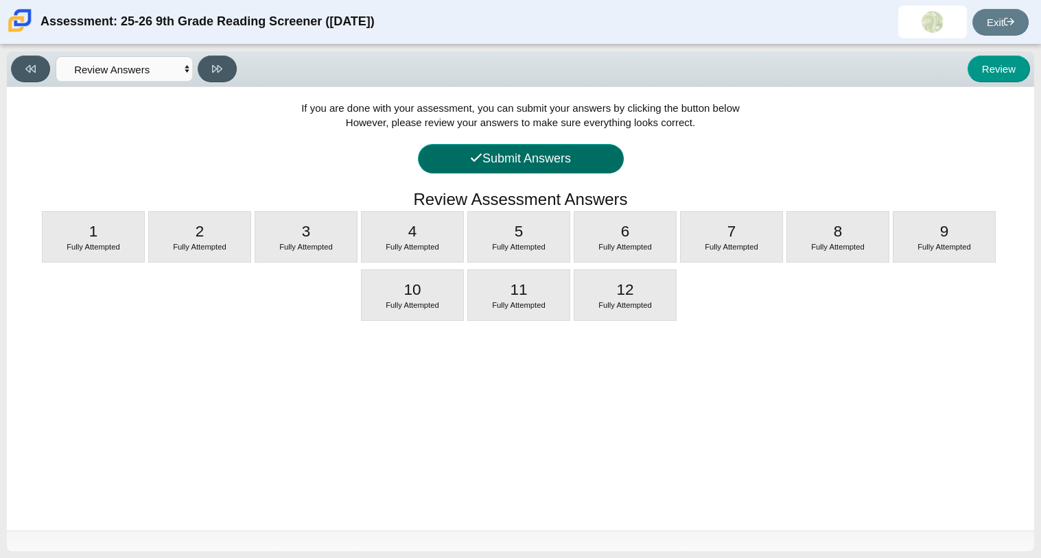
click at [470, 169] on button "Submit Answers" at bounding box center [521, 159] width 206 height 30
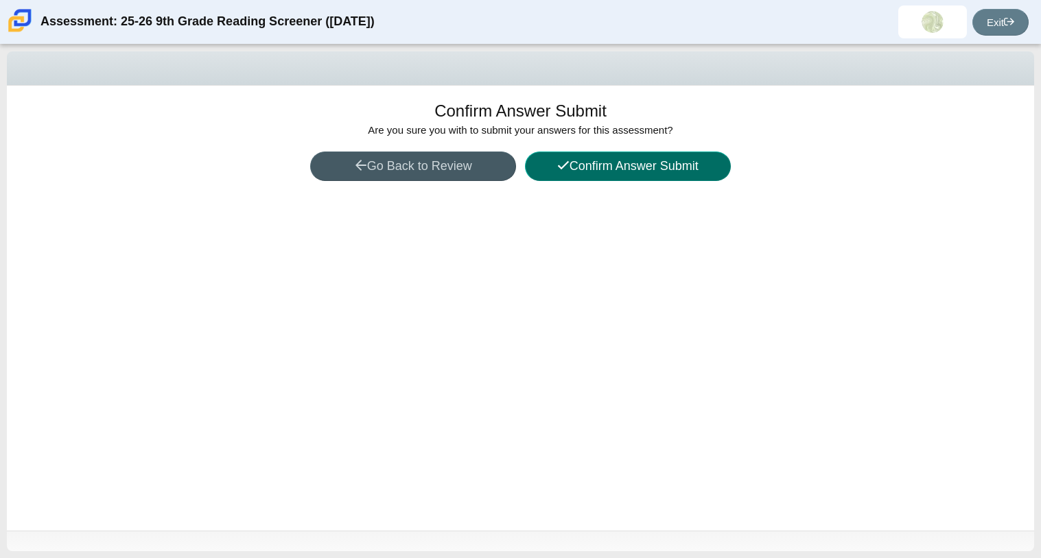
click at [598, 170] on button "Confirm Answer Submit" at bounding box center [628, 167] width 206 height 30
